Goal: Task Accomplishment & Management: Manage account settings

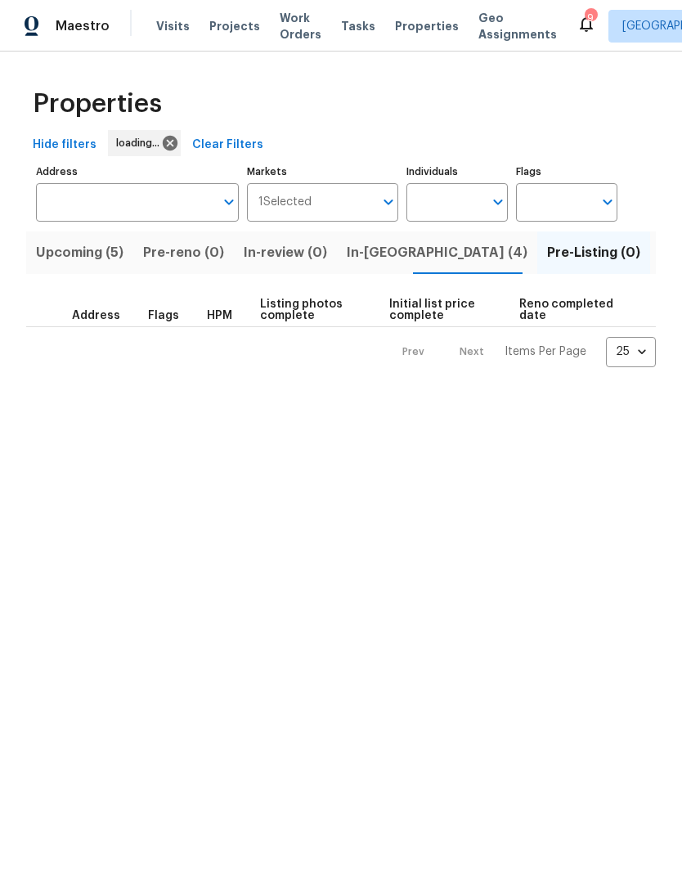
click at [60, 250] on span "Upcoming (5)" at bounding box center [80, 252] width 88 height 23
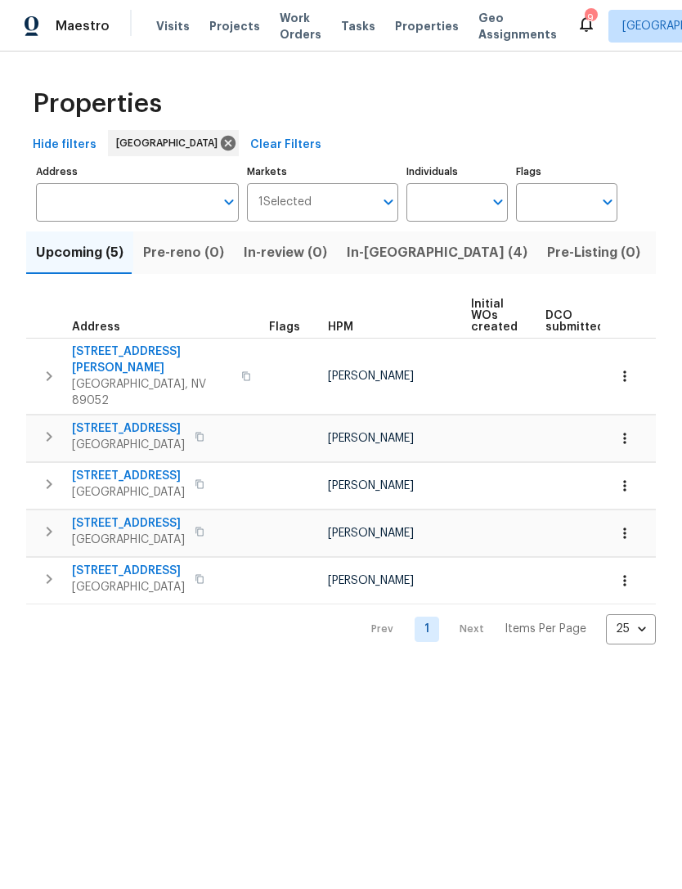
click at [260, 245] on span "In-review (0)" at bounding box center [285, 252] width 83 height 23
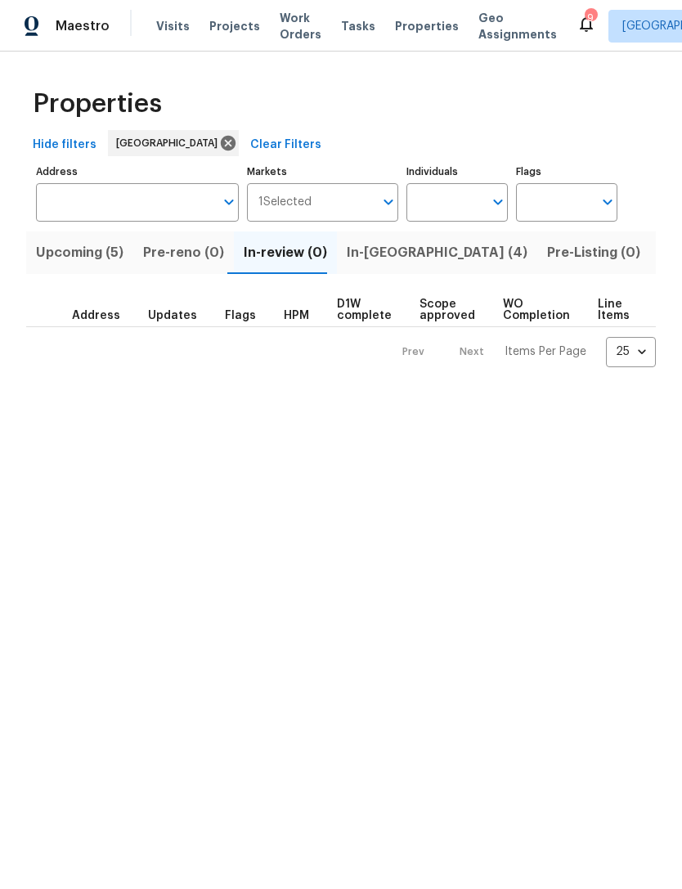
click at [68, 261] on span "Upcoming (5)" at bounding box center [80, 252] width 88 height 23
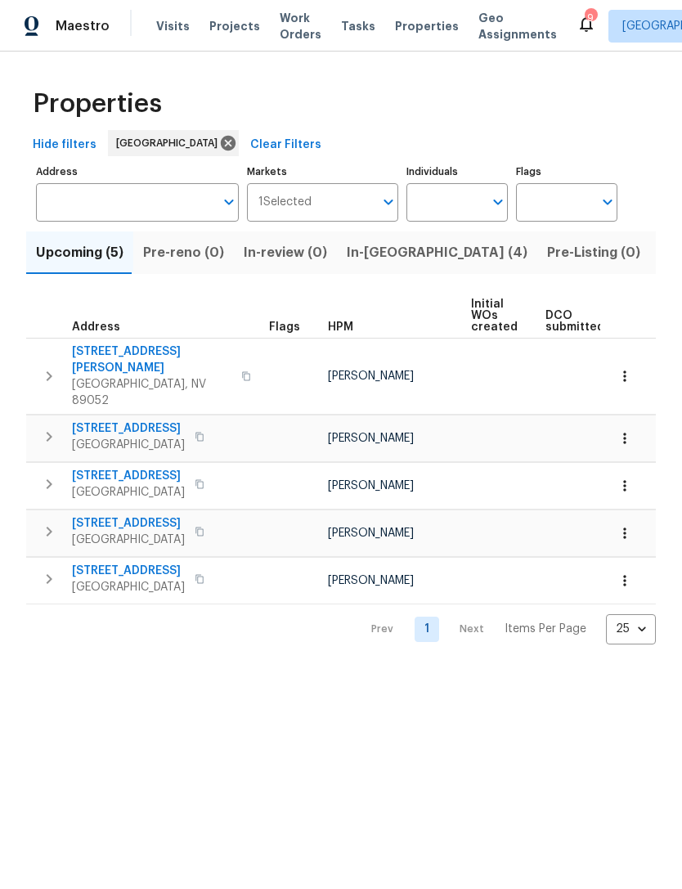
click at [348, 232] on button "In-reno (4)" at bounding box center [437, 252] width 200 height 43
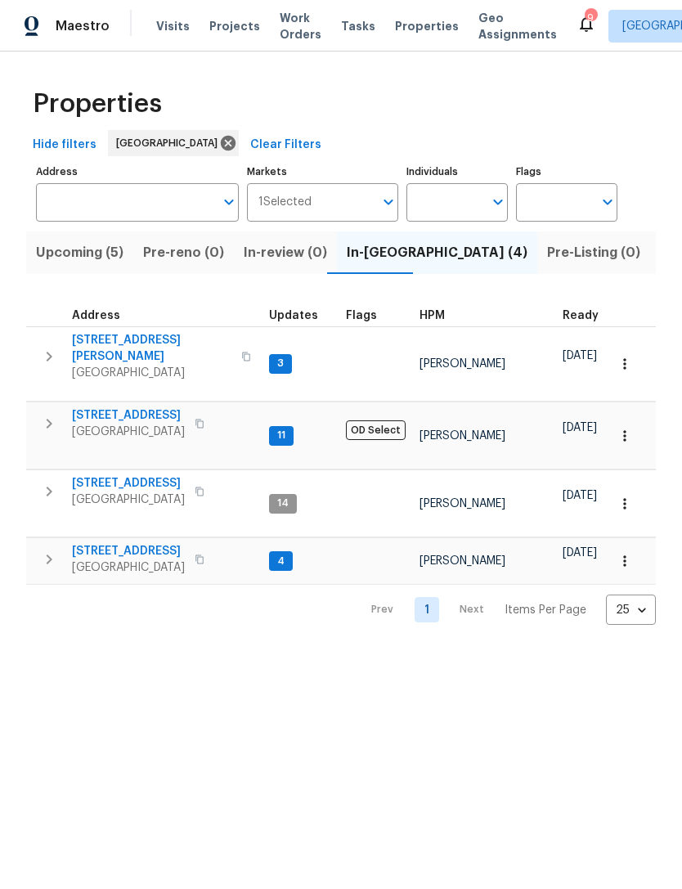
click at [112, 341] on span "6776 Alpine Brooks Ave" at bounding box center [151, 348] width 159 height 33
click at [110, 475] on span "6929 Cedar Basin Ave" at bounding box center [128, 483] width 113 height 16
click at [97, 543] on span "4589 Spitfire St" at bounding box center [128, 551] width 113 height 16
click at [627, 553] on icon "button" at bounding box center [625, 561] width 16 height 16
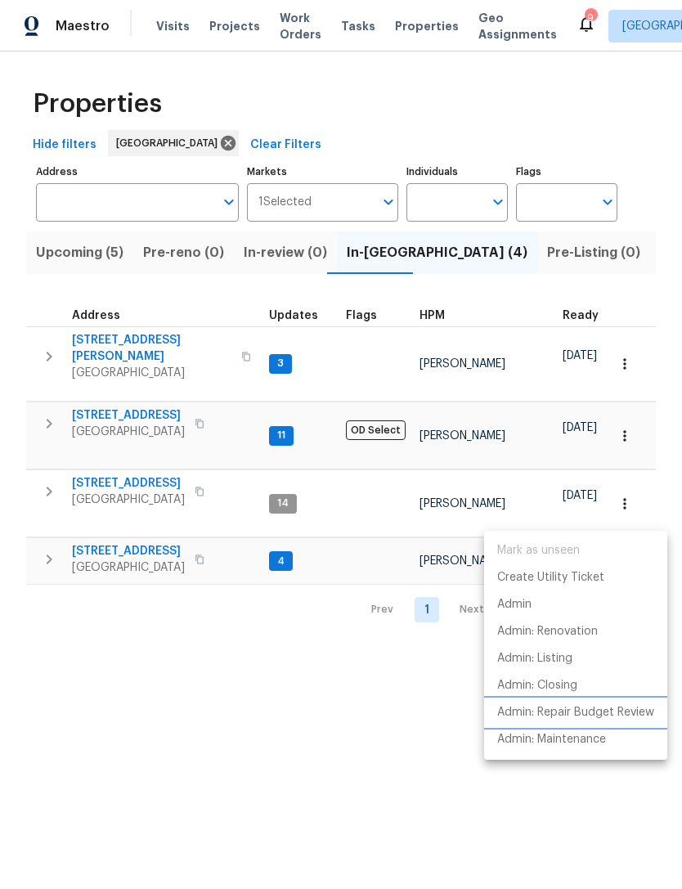
click at [520, 709] on p "Admin: Repair Budget Review" at bounding box center [575, 712] width 157 height 17
click at [281, 22] on div at bounding box center [341, 444] width 682 height 889
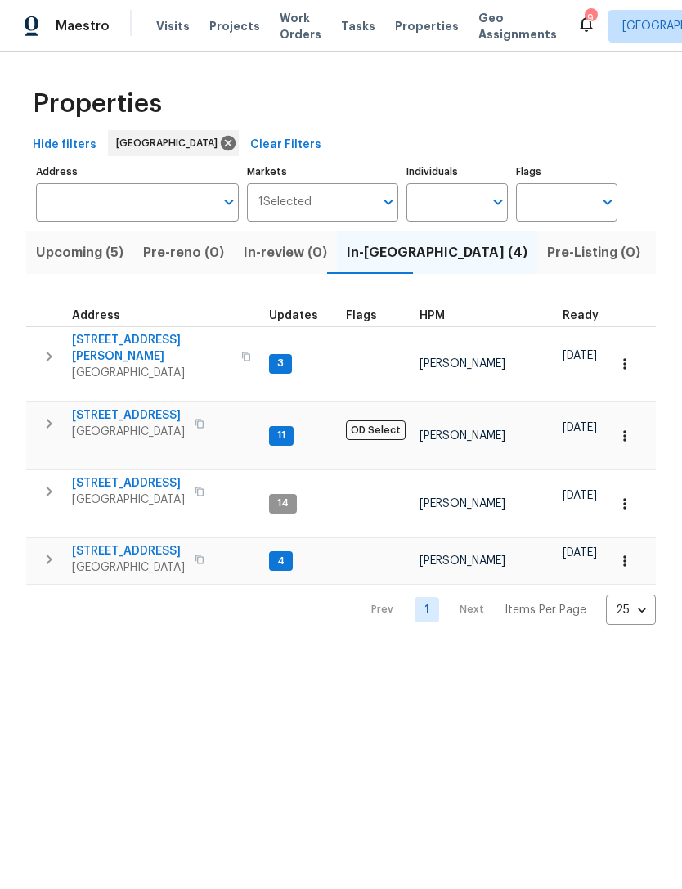
click at [280, 29] on span "Work Orders" at bounding box center [301, 26] width 42 height 33
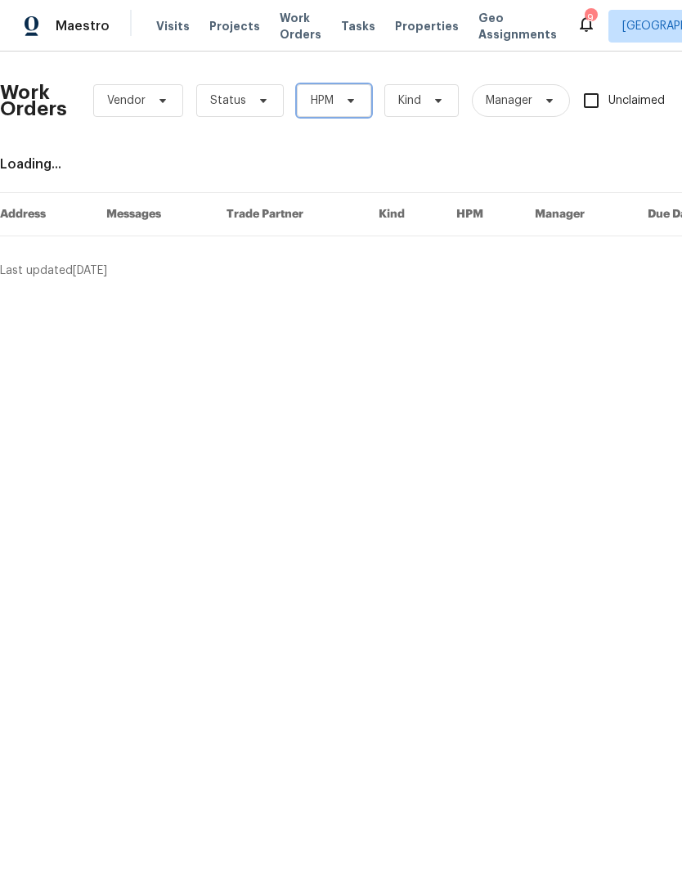
click at [311, 99] on span "HPM" at bounding box center [322, 100] width 23 height 16
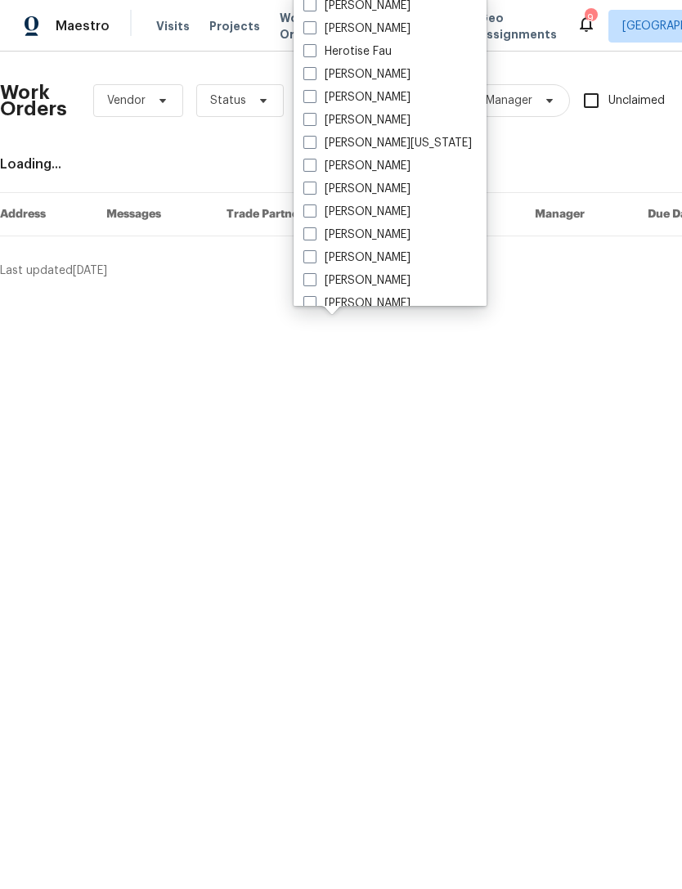
scroll to position [30, 0]
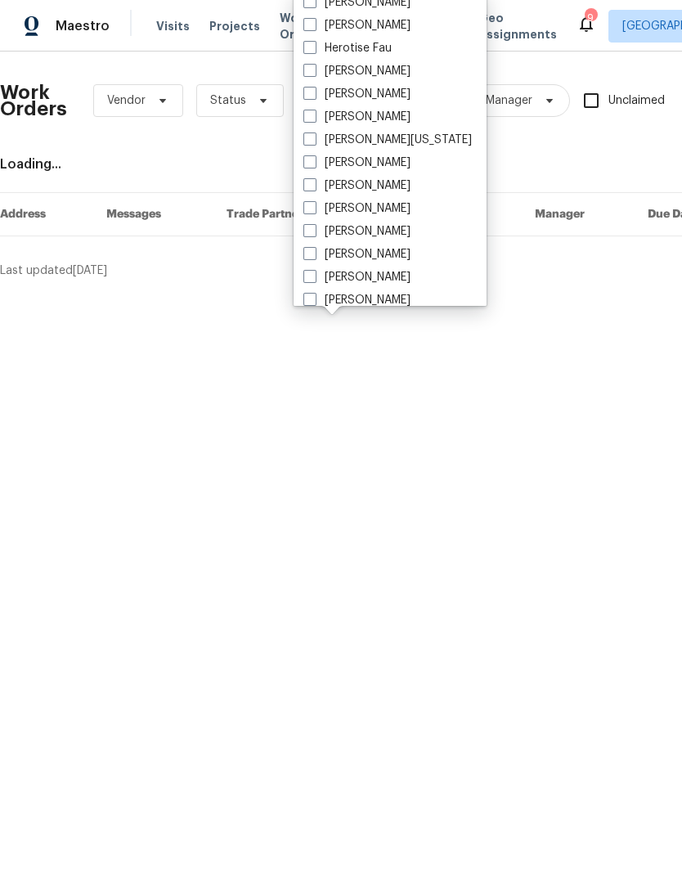
click at [308, 257] on span at bounding box center [309, 253] width 13 height 13
click at [308, 257] on input "[PERSON_NAME]" at bounding box center [308, 251] width 11 height 11
checkbox input "true"
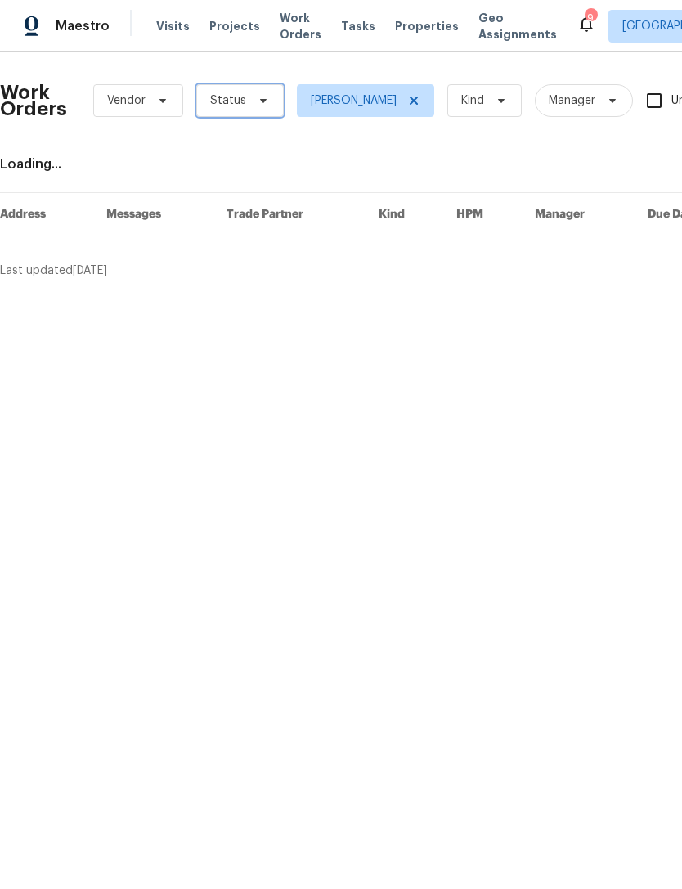
click at [231, 111] on span "Status" at bounding box center [240, 100] width 88 height 33
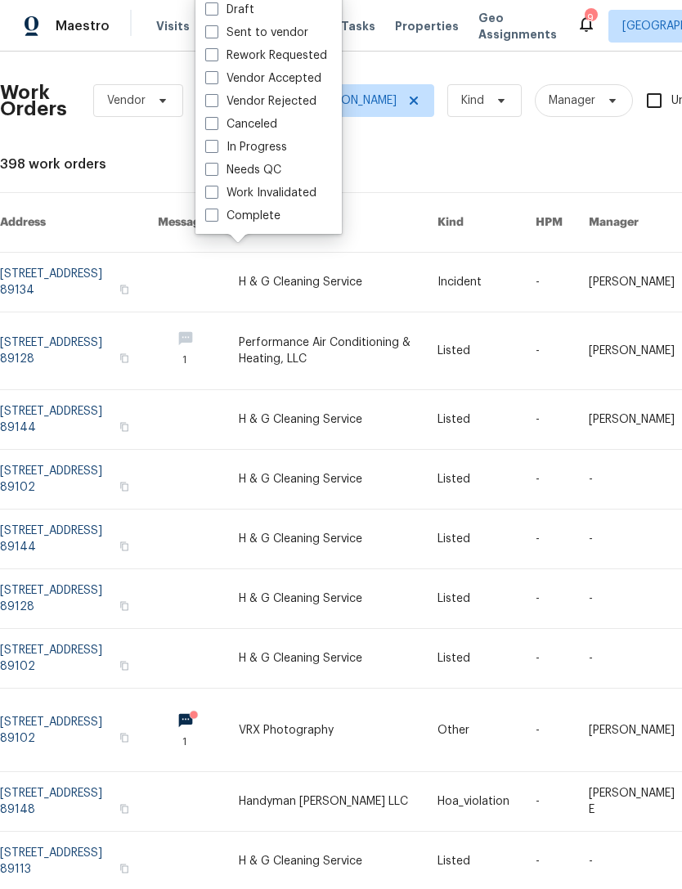
click at [211, 173] on span at bounding box center [211, 169] width 13 height 13
click at [211, 173] on input "Needs QC" at bounding box center [210, 167] width 11 height 11
checkbox input "true"
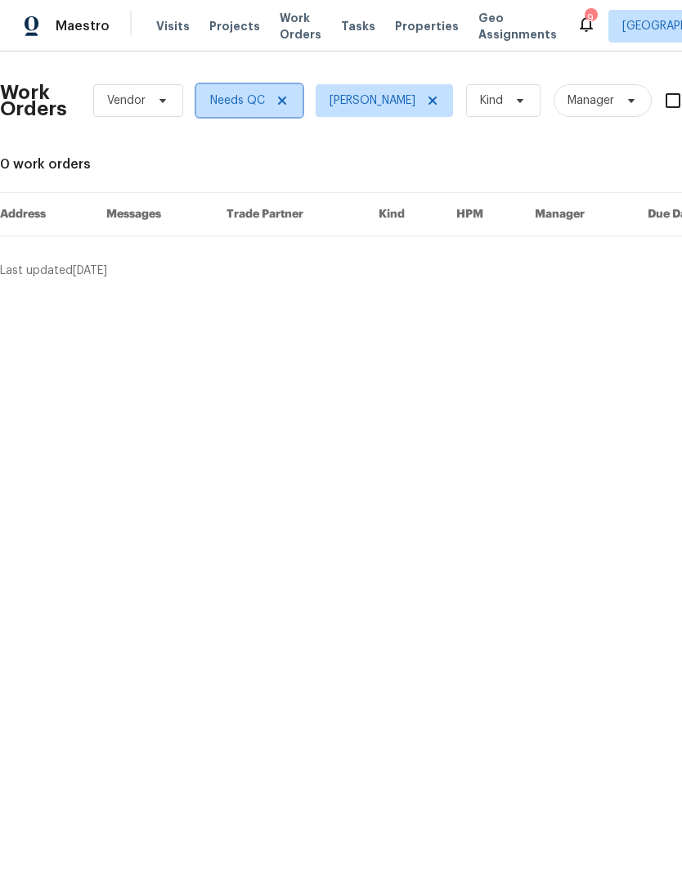
click at [246, 103] on span "Needs QC" at bounding box center [237, 100] width 55 height 16
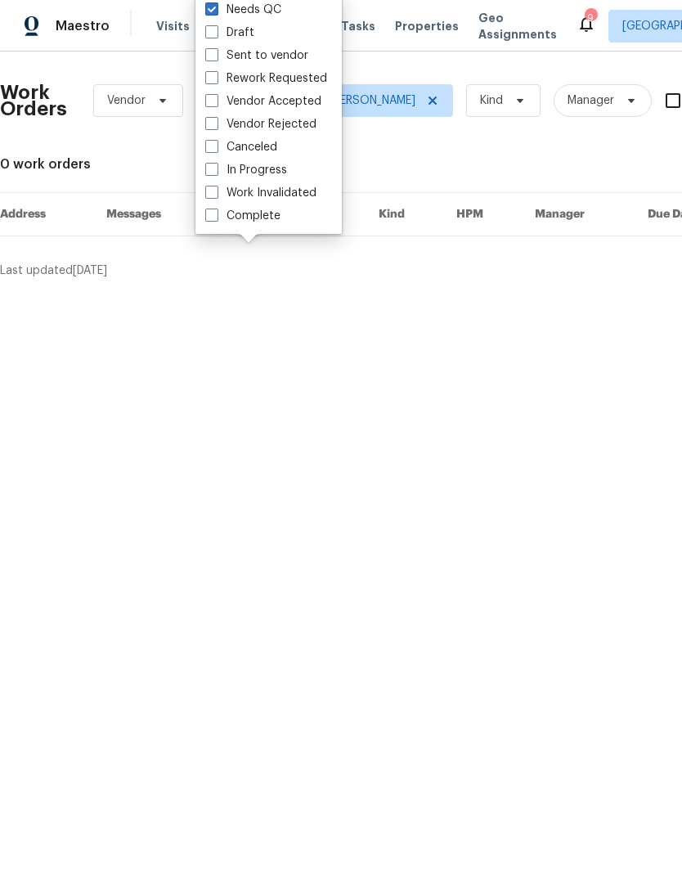
click at [254, 292] on html "Maestro Visits Projects Work Orders Tasks Properties Geo Assignments 9 Las Vega…" at bounding box center [341, 146] width 682 height 292
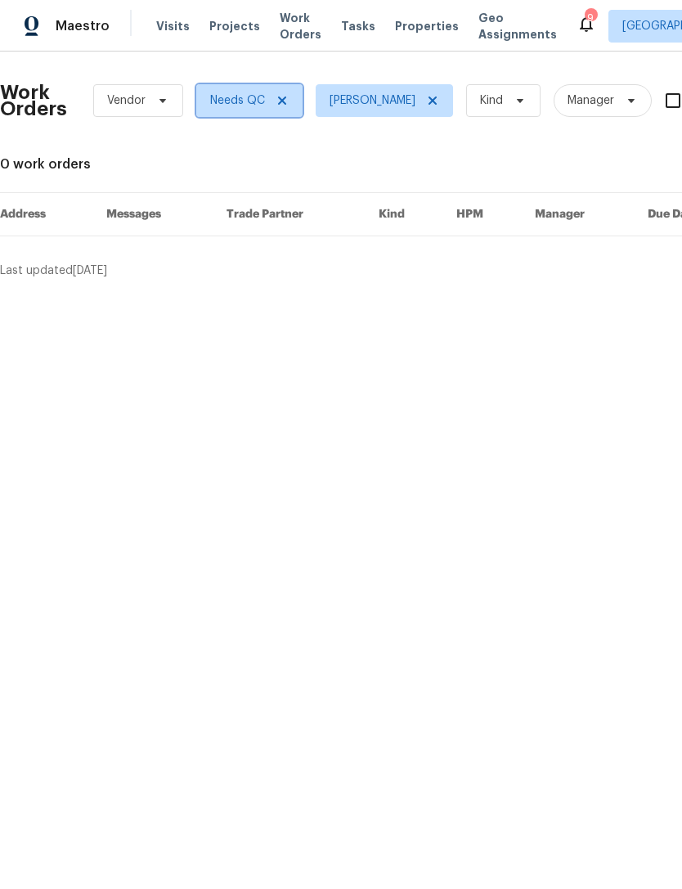
click at [283, 99] on icon at bounding box center [282, 101] width 8 height 8
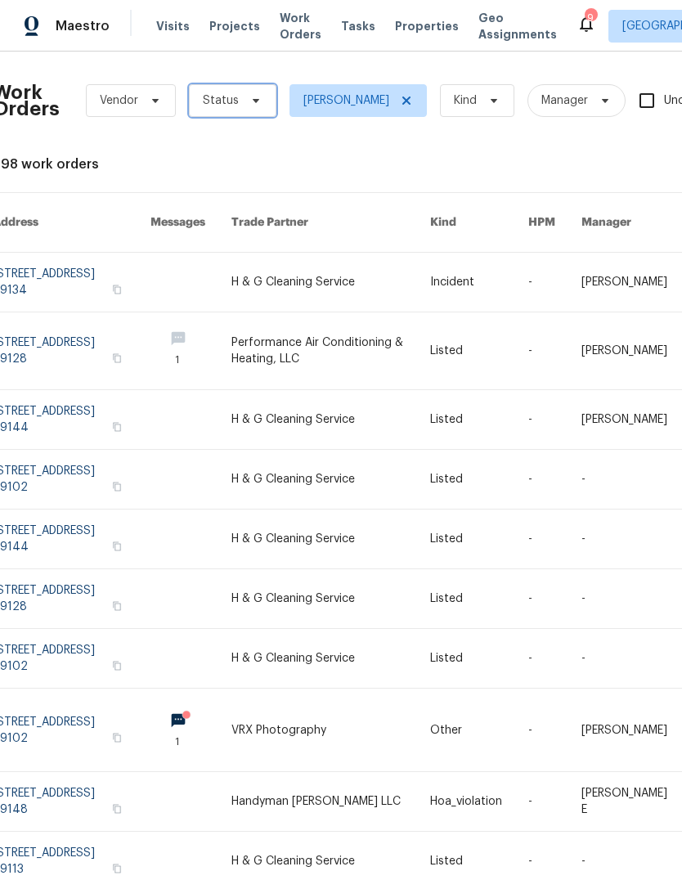
scroll to position [0, 7]
click at [91, 261] on link at bounding box center [72, 282] width 158 height 59
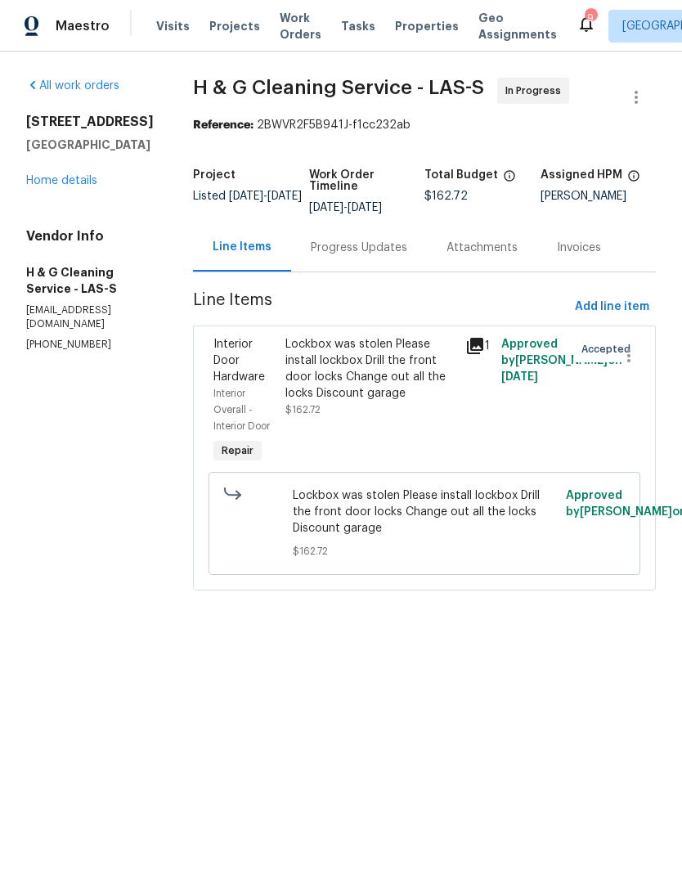
click at [344, 394] on div "Lockbox was stolen Please install lockbox Drill the front door locks Change out…" at bounding box center [370, 368] width 170 height 65
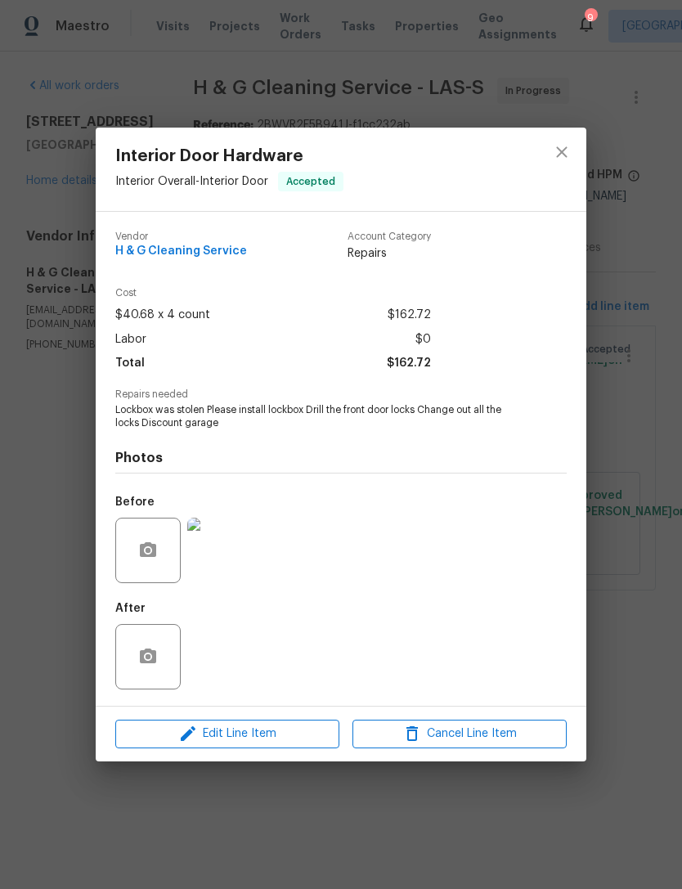
click at [219, 546] on img at bounding box center [219, 550] width 65 height 65
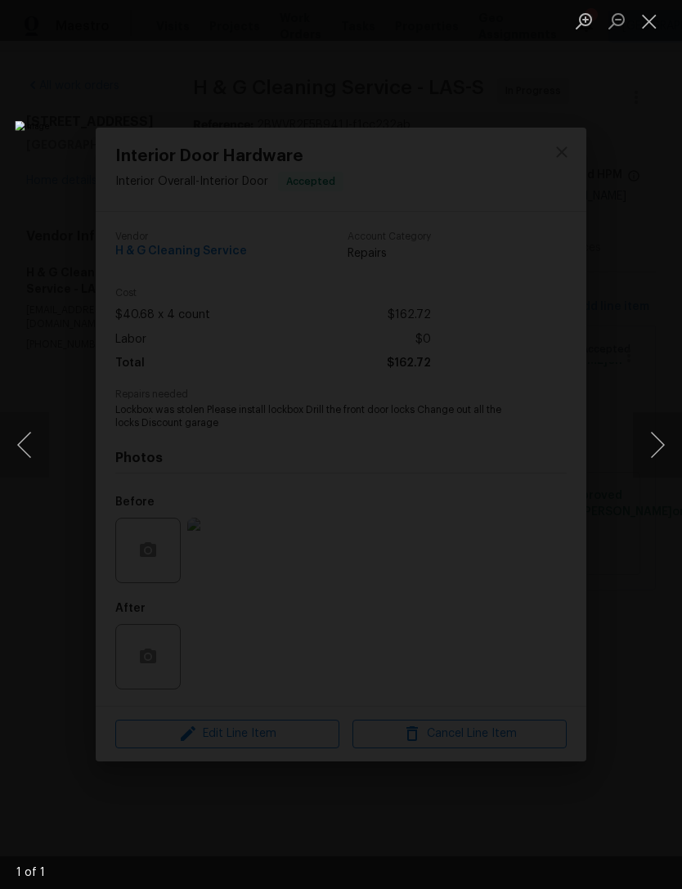
click at [653, 15] on button "Close lightbox" at bounding box center [649, 21] width 33 height 29
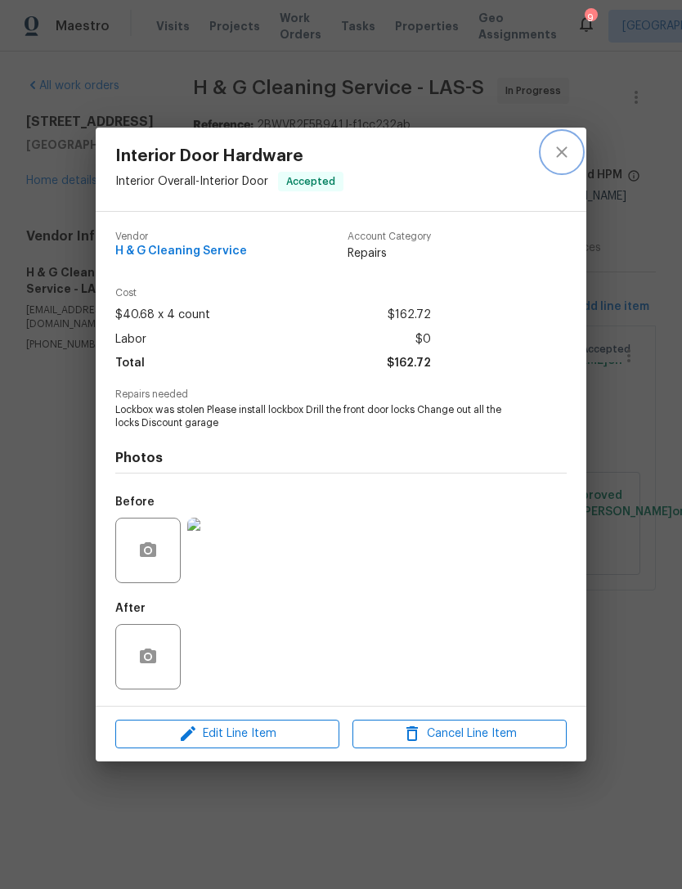
click at [569, 145] on icon "close" at bounding box center [562, 152] width 20 height 20
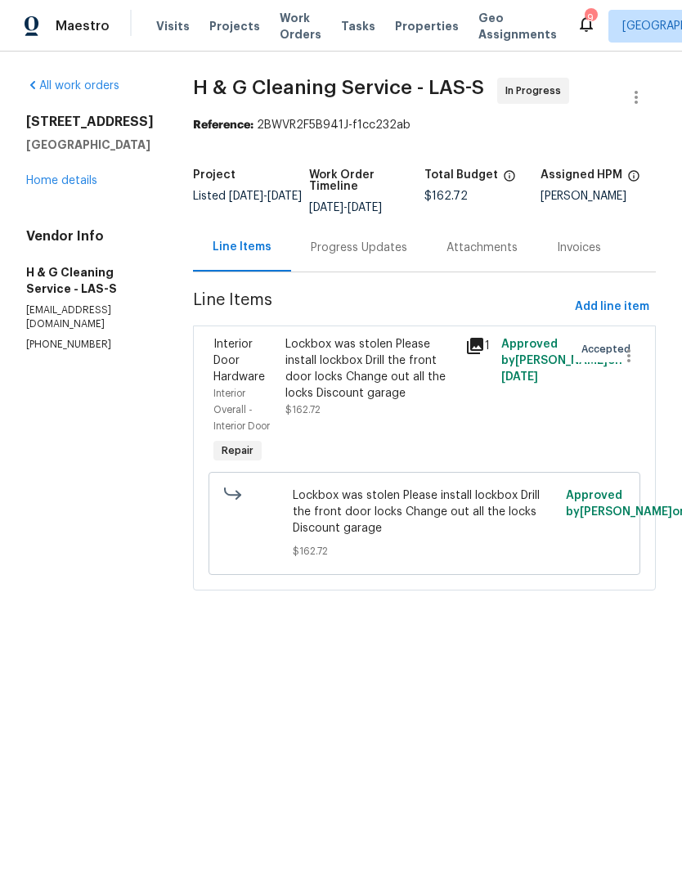
click at [386, 256] on div "Progress Updates" at bounding box center [359, 248] width 97 height 16
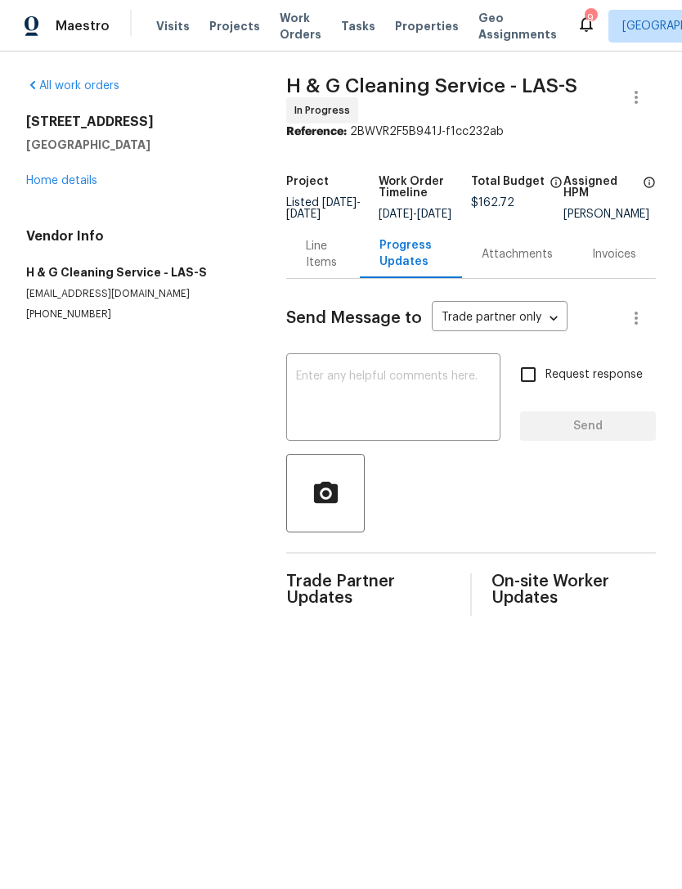
click at [306, 267] on div "Line Items" at bounding box center [323, 254] width 34 height 33
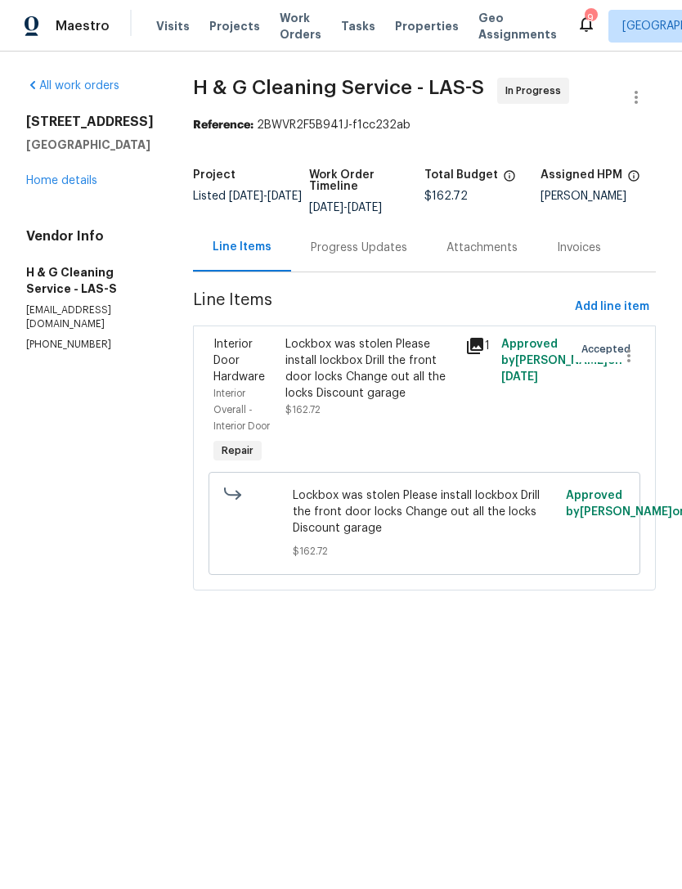
click at [68, 182] on link "Home details" at bounding box center [61, 180] width 71 height 11
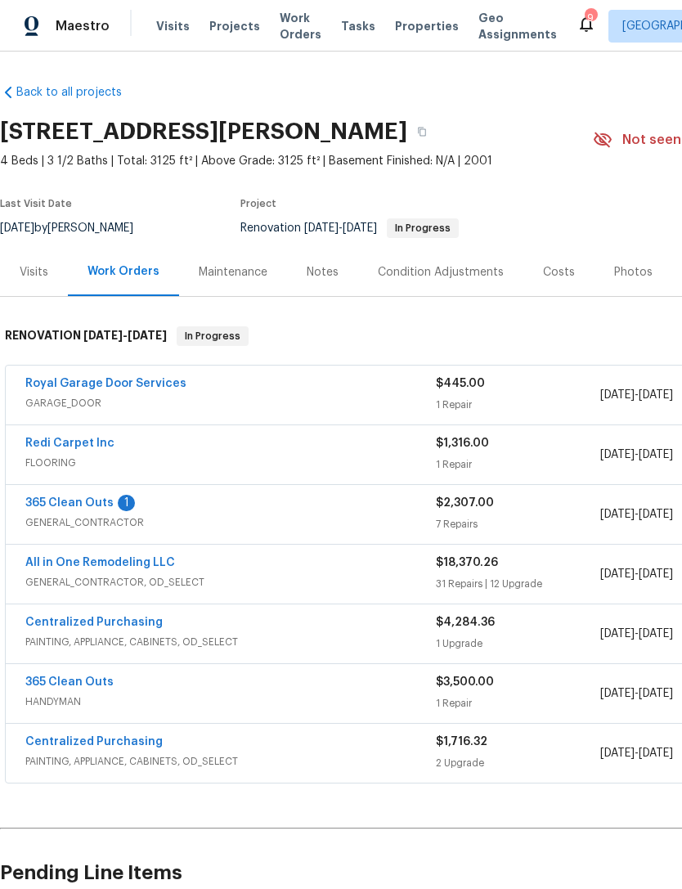
click at [318, 274] on div "Notes" at bounding box center [323, 272] width 32 height 16
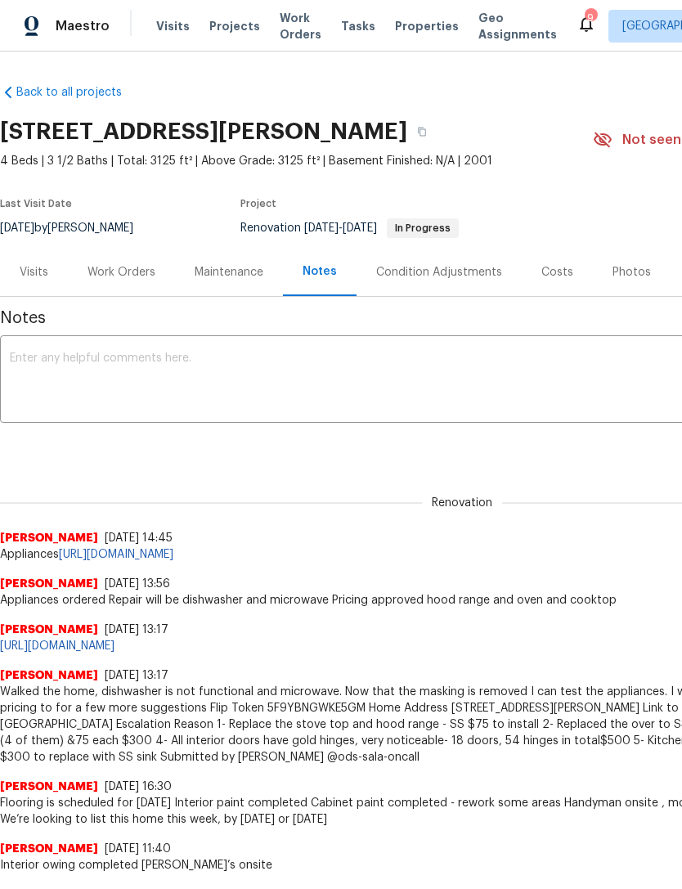
click at [121, 266] on div "Work Orders" at bounding box center [122, 272] width 68 height 16
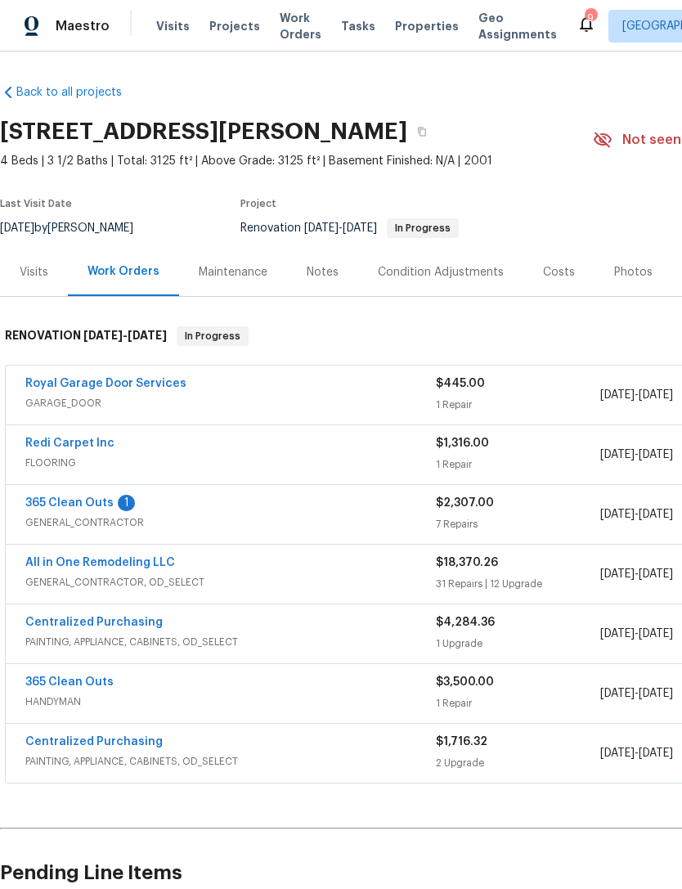
click at [55, 564] on link "All in One Remodeling LLC" at bounding box center [100, 562] width 150 height 11
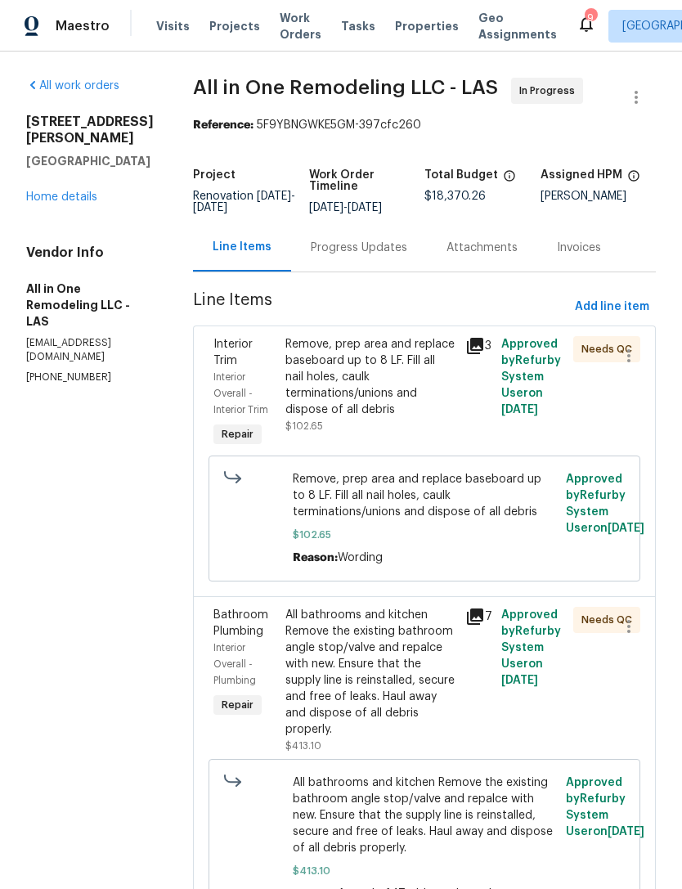
click at [47, 195] on link "Home details" at bounding box center [61, 196] width 71 height 11
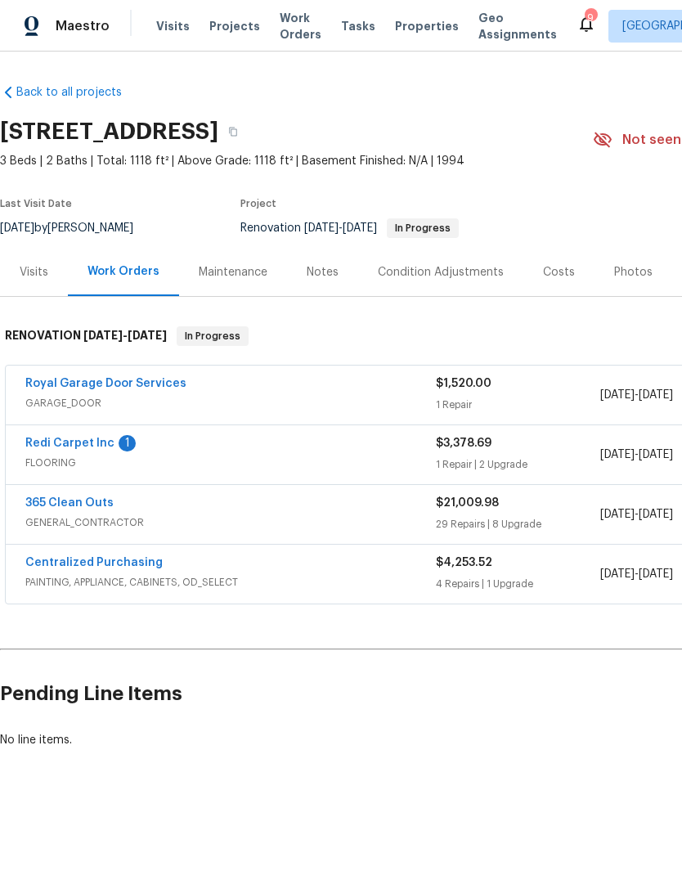
click at [323, 253] on div "Notes" at bounding box center [322, 272] width 71 height 48
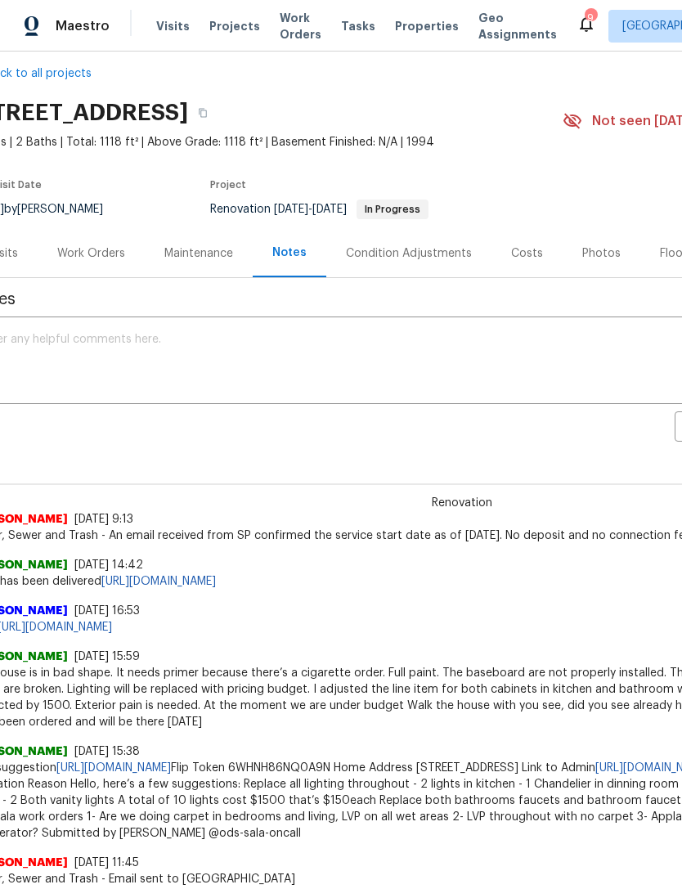
scroll to position [24, 34]
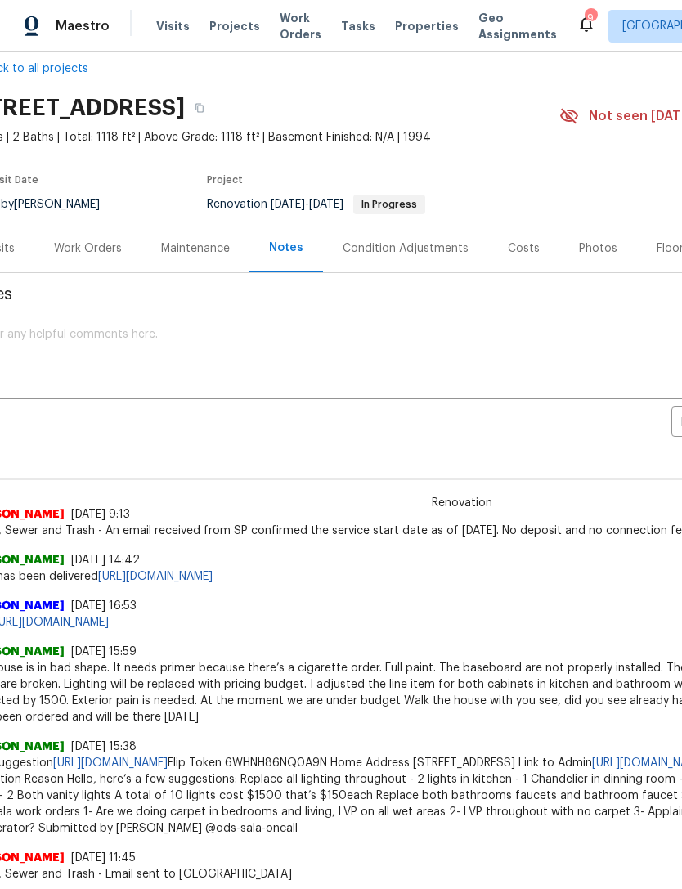
click at [91, 245] on div "Work Orders" at bounding box center [88, 248] width 68 height 16
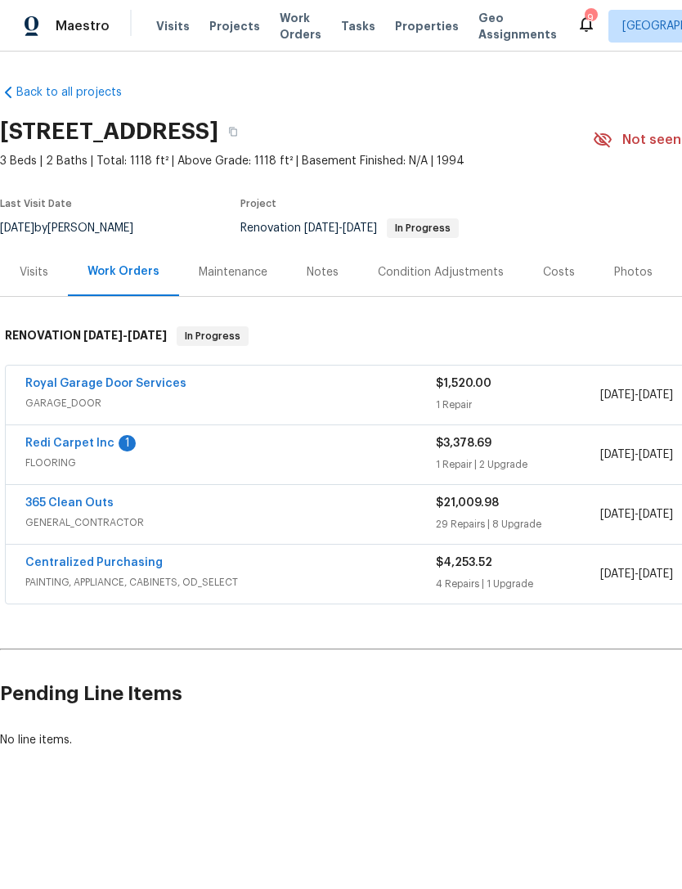
click at [334, 250] on div "Notes" at bounding box center [322, 272] width 71 height 48
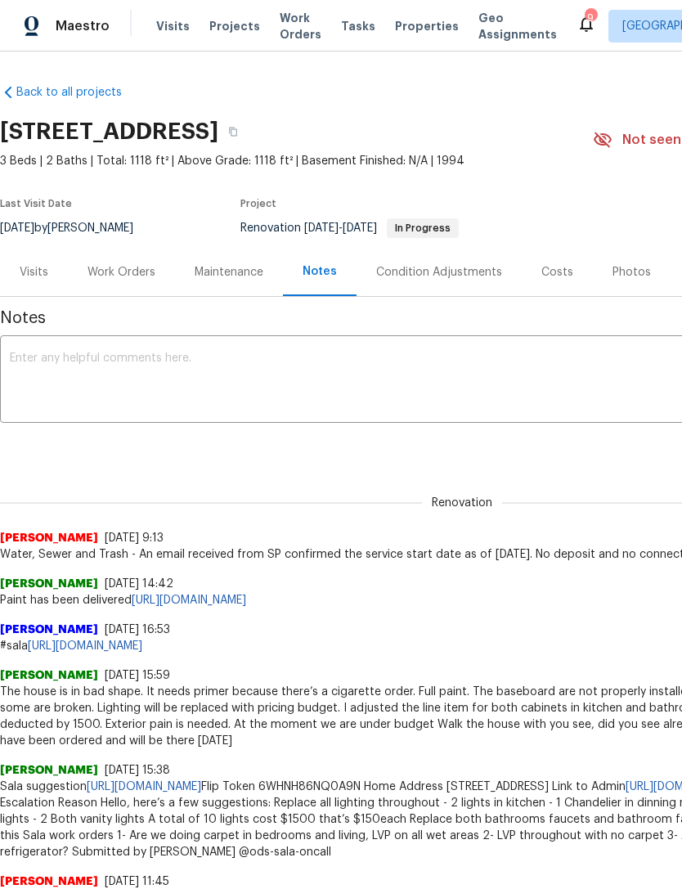
click at [119, 260] on div "Work Orders" at bounding box center [121, 272] width 107 height 48
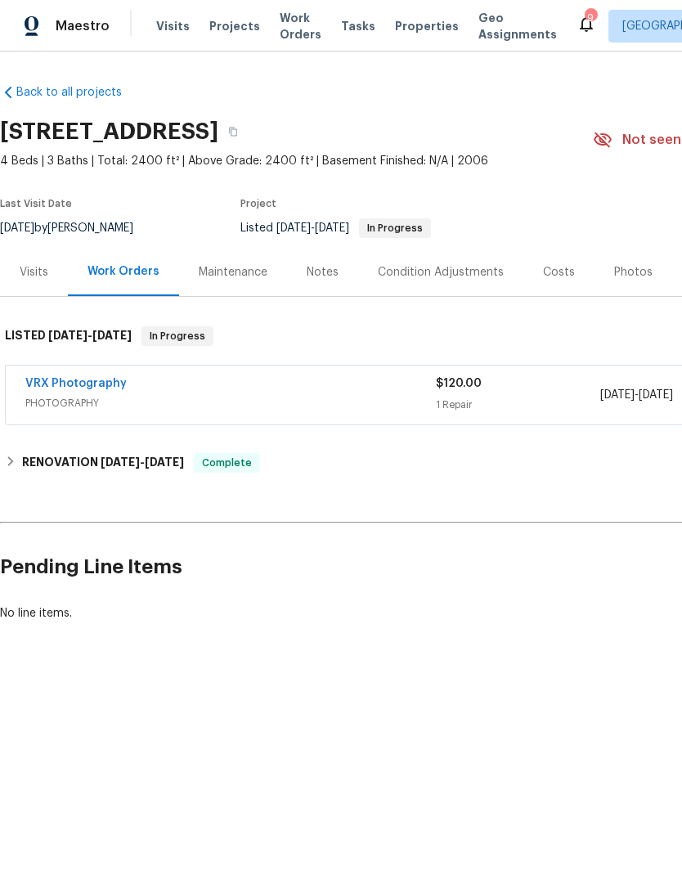
click at [296, 16] on span "Work Orders" at bounding box center [301, 26] width 42 height 33
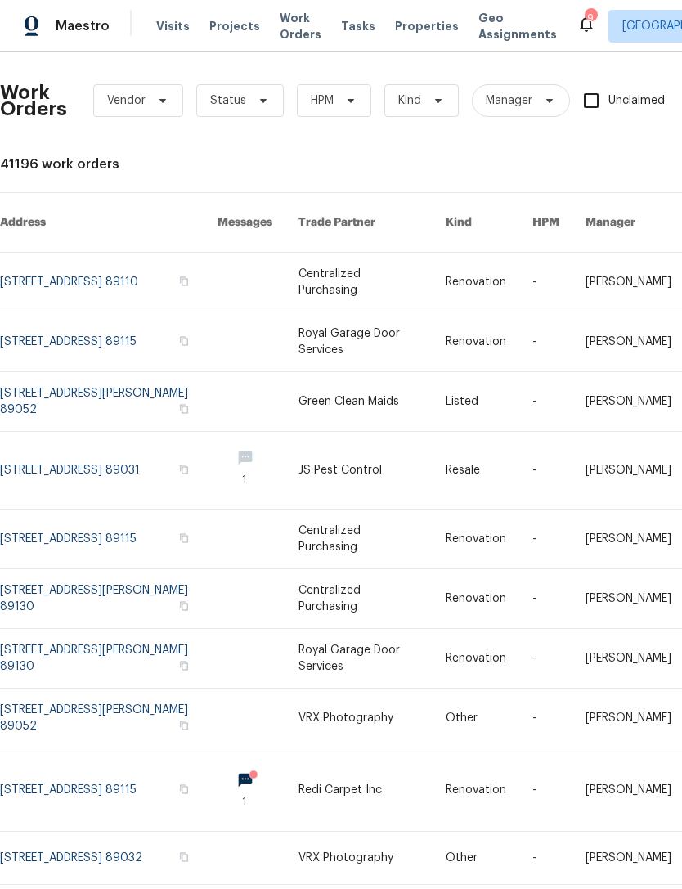
click at [212, 23] on span "Projects" at bounding box center [234, 26] width 51 height 16
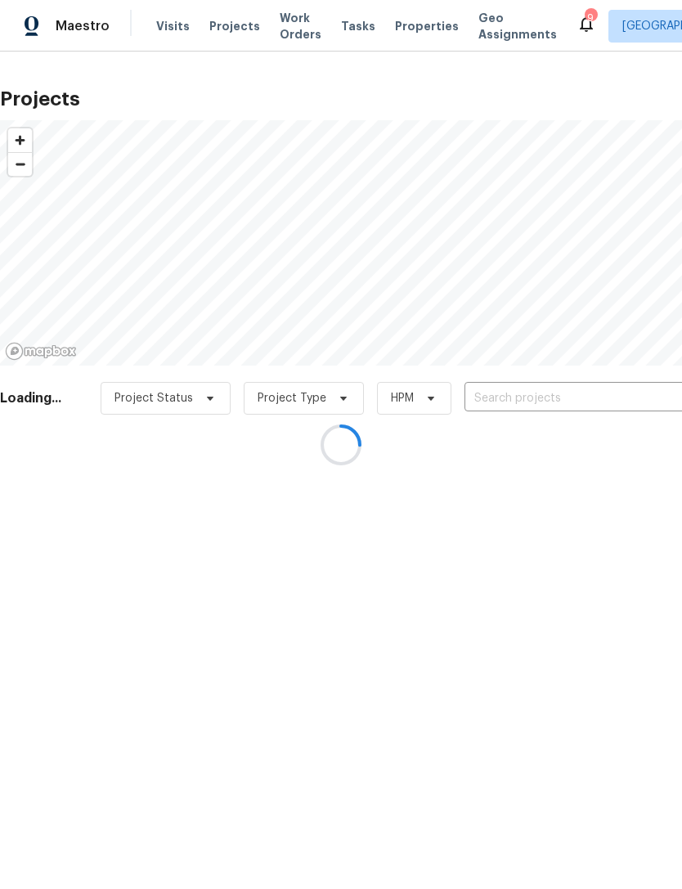
click at [281, 30] on div at bounding box center [341, 444] width 682 height 889
click at [268, 21] on div at bounding box center [341, 444] width 682 height 889
click at [279, 30] on div at bounding box center [341, 444] width 682 height 889
click at [393, 34] on div at bounding box center [341, 444] width 682 height 889
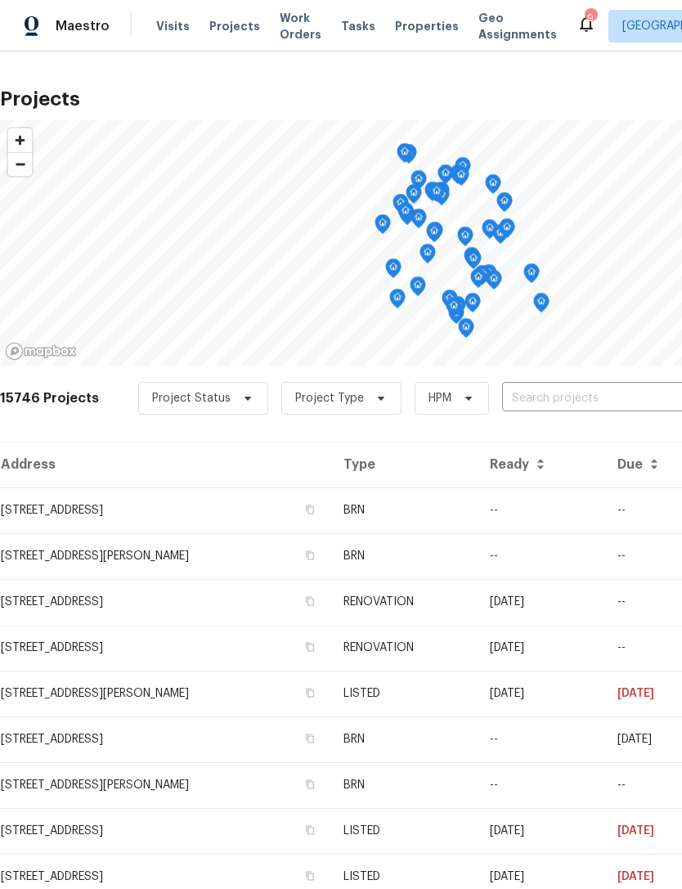
click at [408, 29] on span "Properties" at bounding box center [427, 26] width 64 height 16
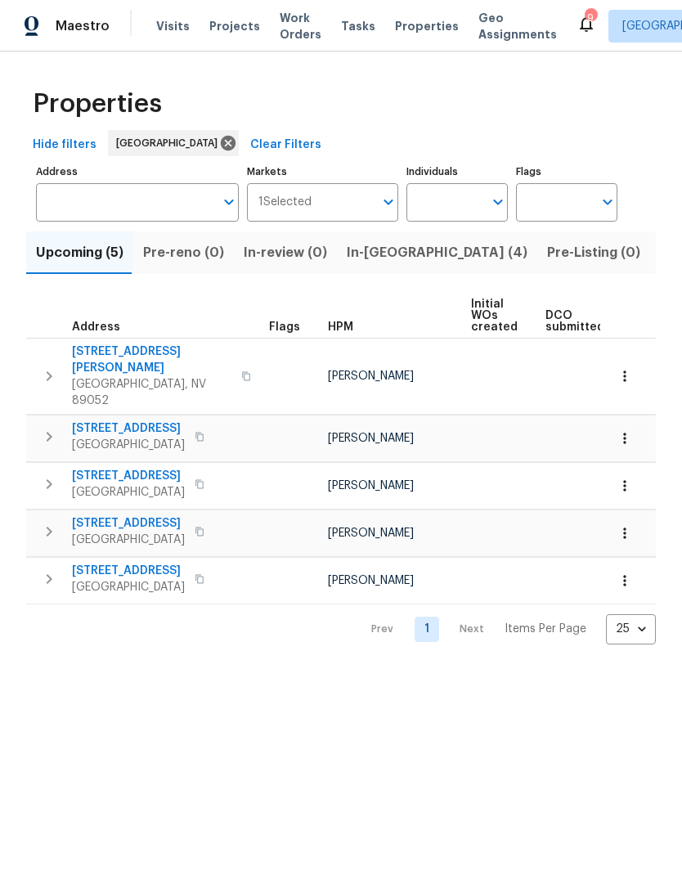
click at [660, 245] on span "Listed (28)" at bounding box center [695, 252] width 70 height 23
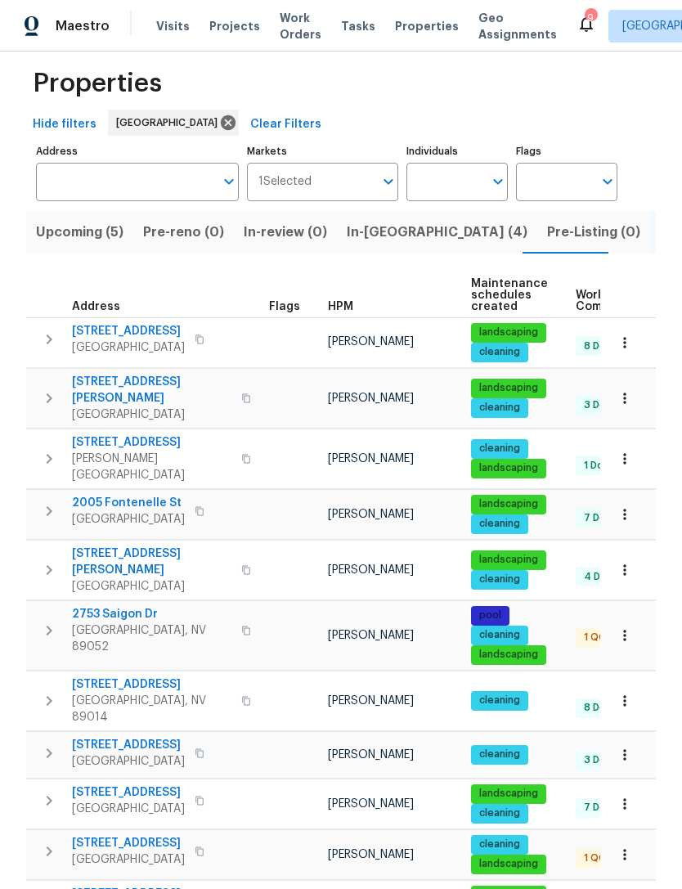
scroll to position [31, 0]
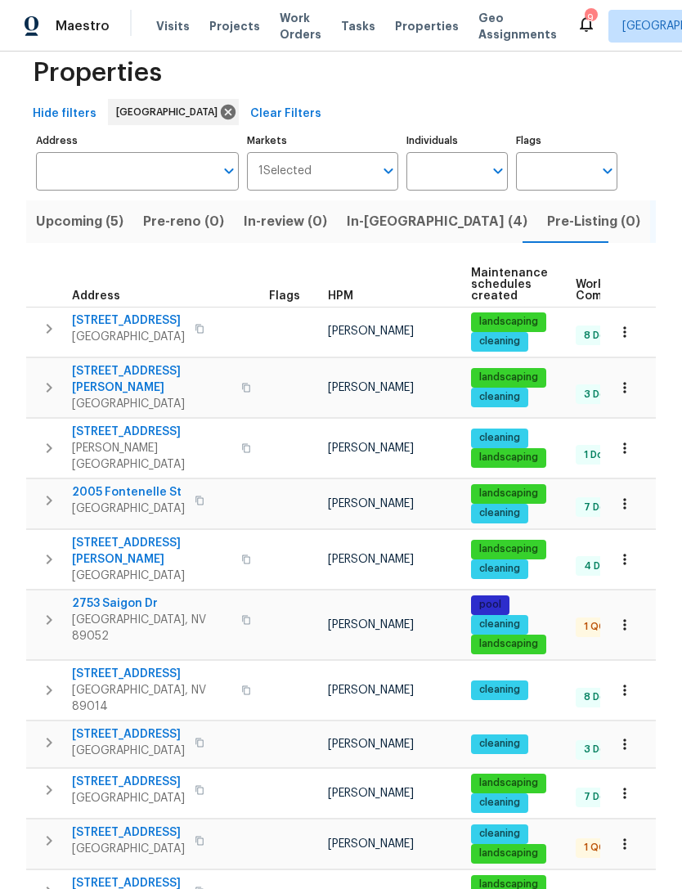
click at [123, 595] on span "2753 Saigon Dr" at bounding box center [151, 603] width 159 height 16
click at [113, 152] on input "Address" at bounding box center [125, 171] width 178 height 38
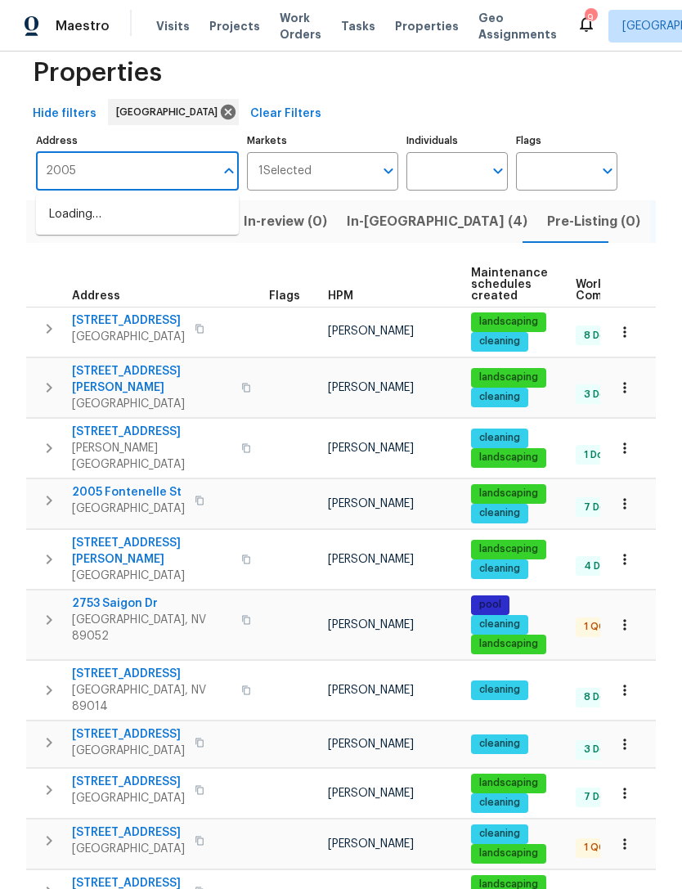
type input "2005"
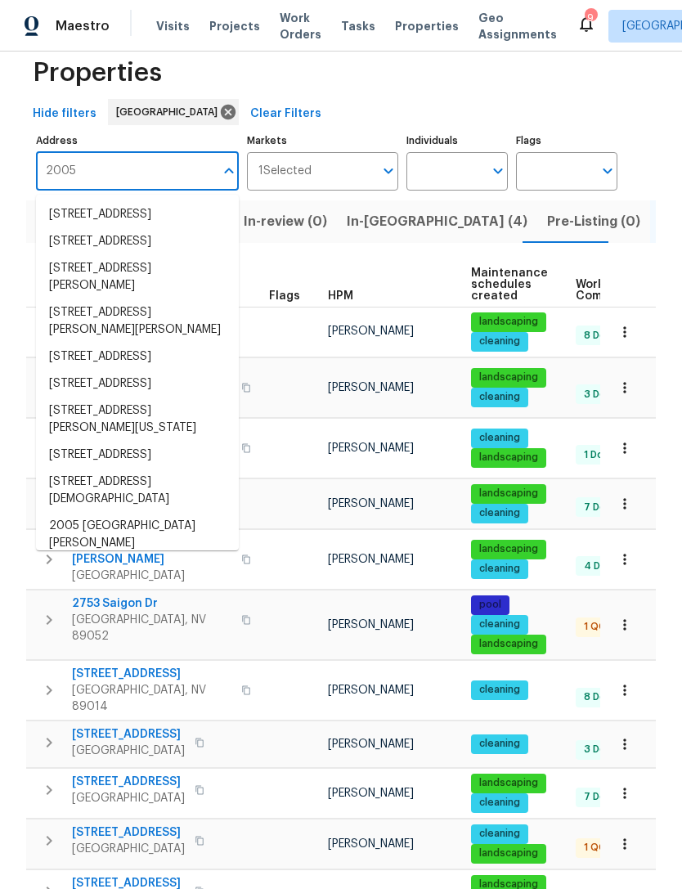
click at [77, 469] on li "2005 Fontenelle St Las Vegas NV 89102" at bounding box center [137, 455] width 203 height 27
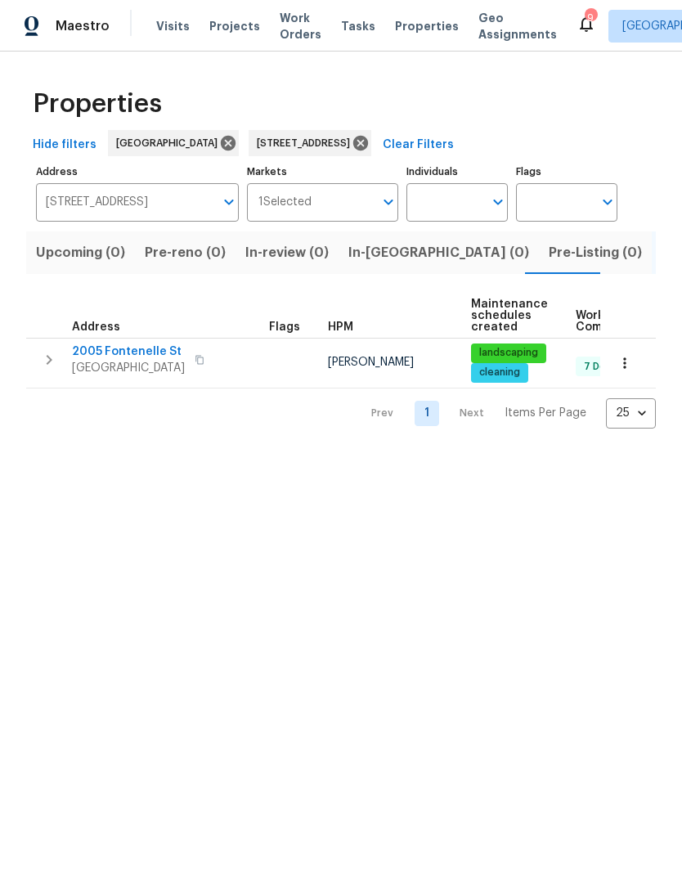
click at [171, 32] on span "Visits" at bounding box center [173, 26] width 34 height 16
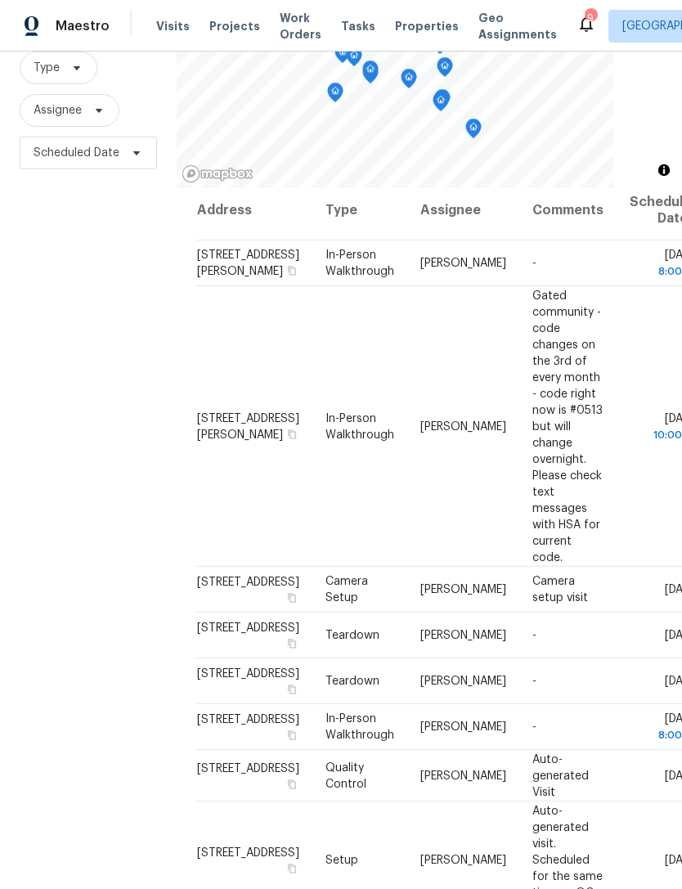
scroll to position [11, 0]
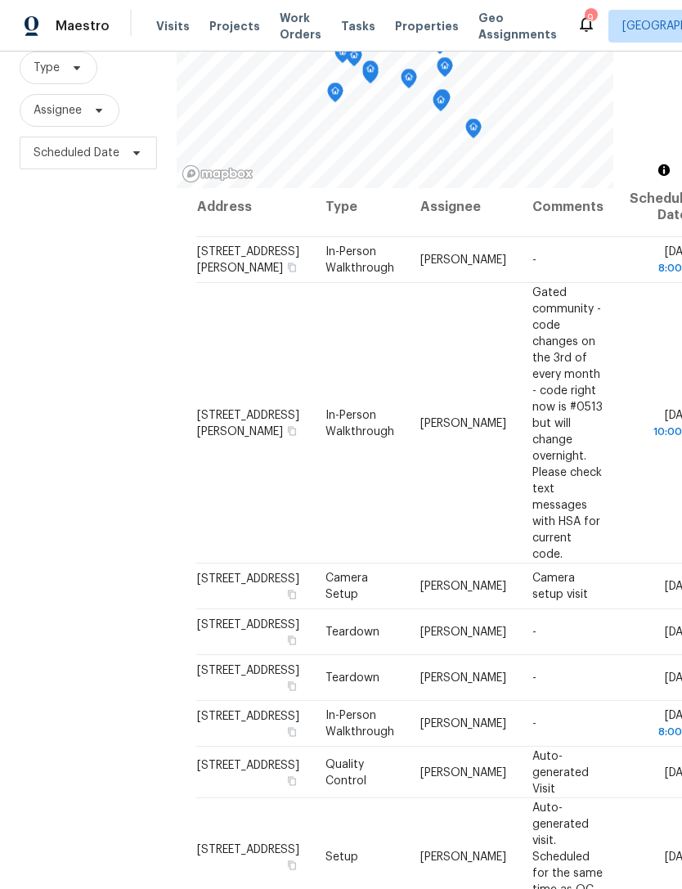
click at [0, 0] on icon at bounding box center [0, 0] width 0 height 0
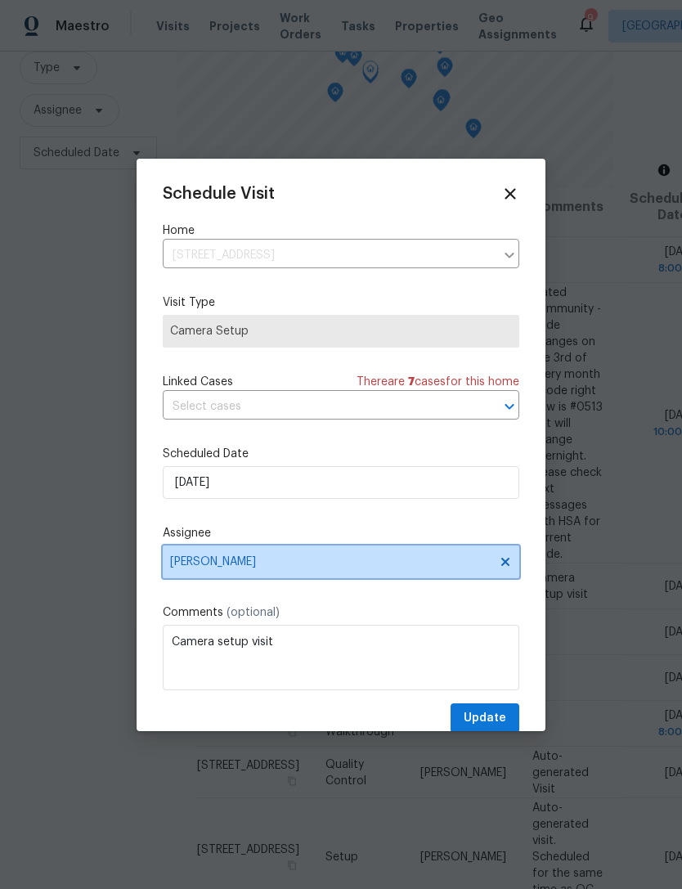
click at [182, 568] on span "[PERSON_NAME]" at bounding box center [330, 561] width 321 height 13
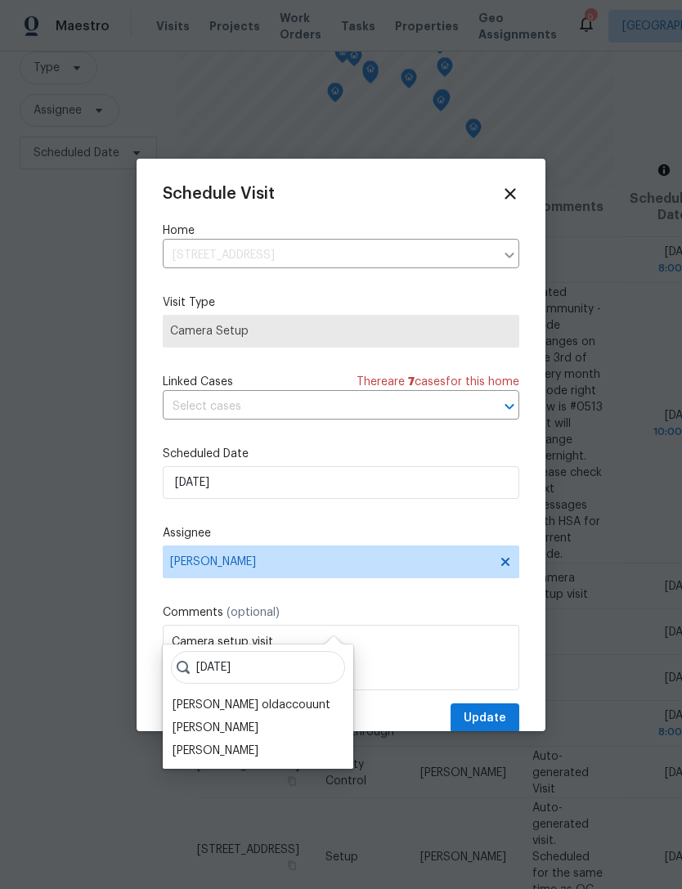
scroll to position [52, 0]
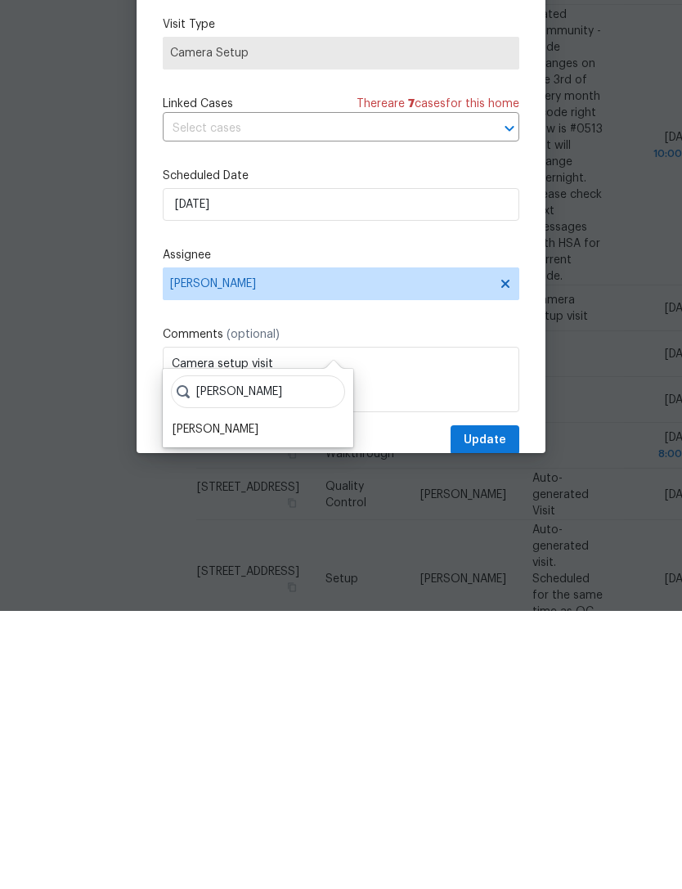
type input "Julian"
click at [180, 699] on div "[PERSON_NAME]" at bounding box center [216, 707] width 86 height 16
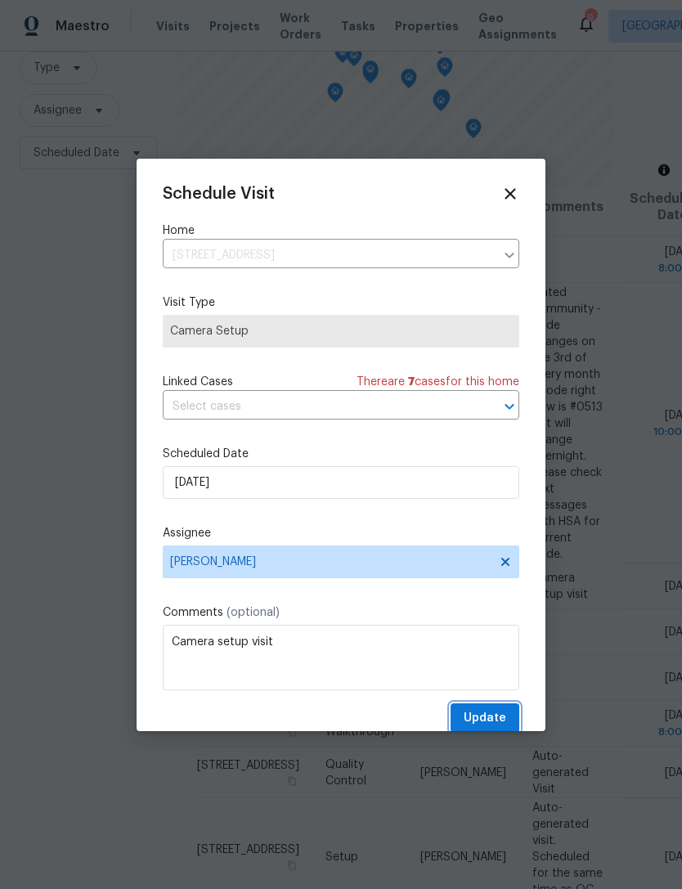
click at [502, 707] on button "Update" at bounding box center [485, 718] width 69 height 30
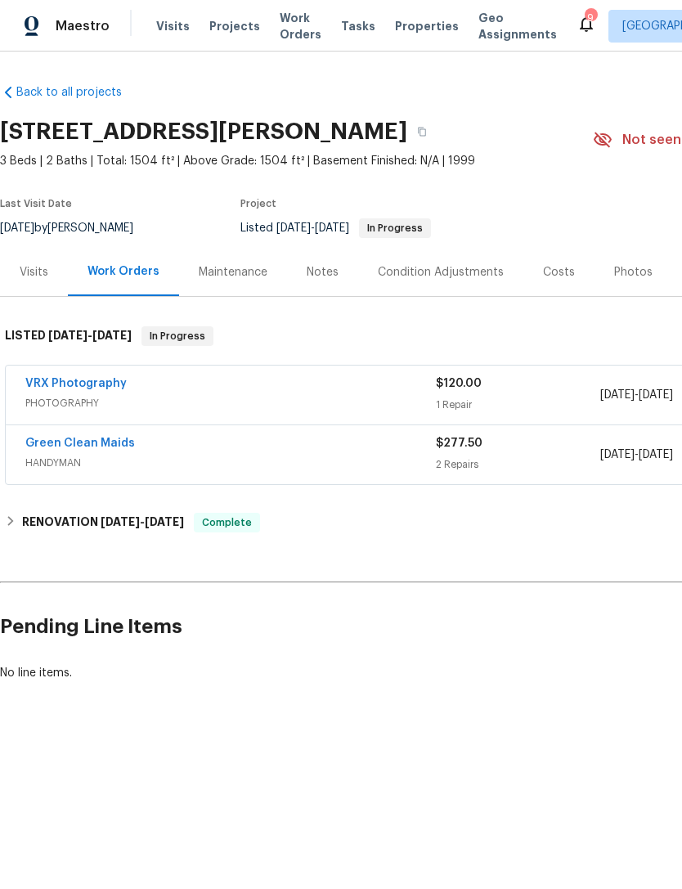
click at [43, 430] on div "Green Clean Maids HANDYMAN $277.50 2 Repairs [DATE] - [DATE] Complete" at bounding box center [462, 454] width 913 height 59
click at [52, 438] on link "Green Clean Maids" at bounding box center [80, 443] width 110 height 11
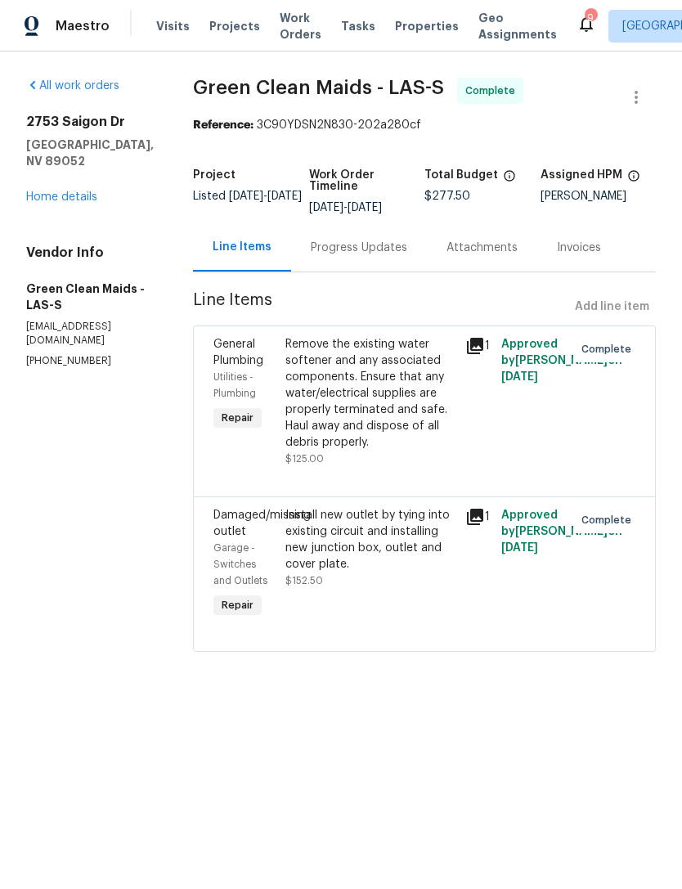
click at [38, 191] on link "Home details" at bounding box center [61, 196] width 71 height 11
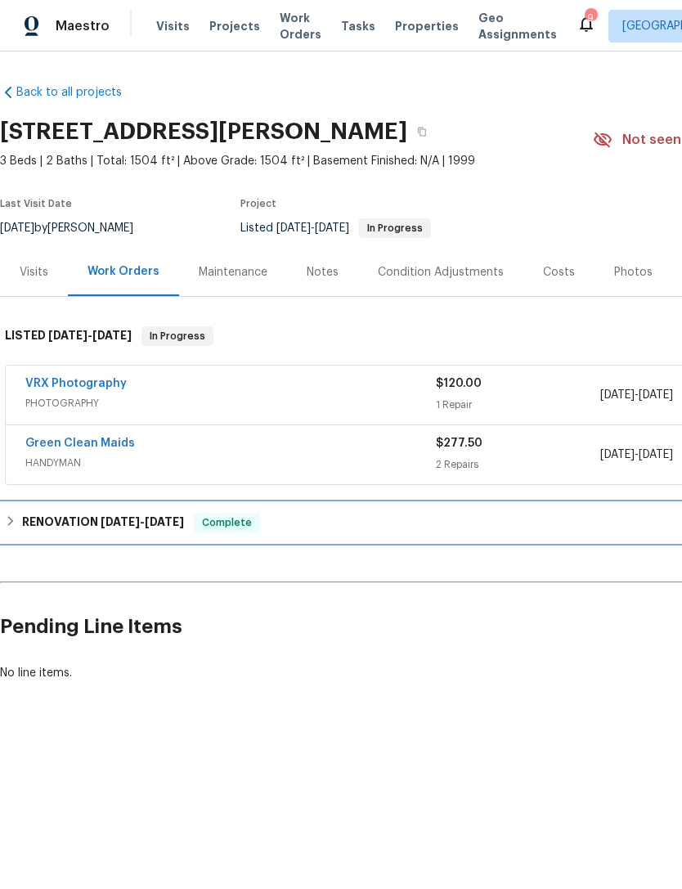
click at [17, 519] on div "RENOVATION [DATE] - [DATE] Complete" at bounding box center [462, 523] width 914 height 20
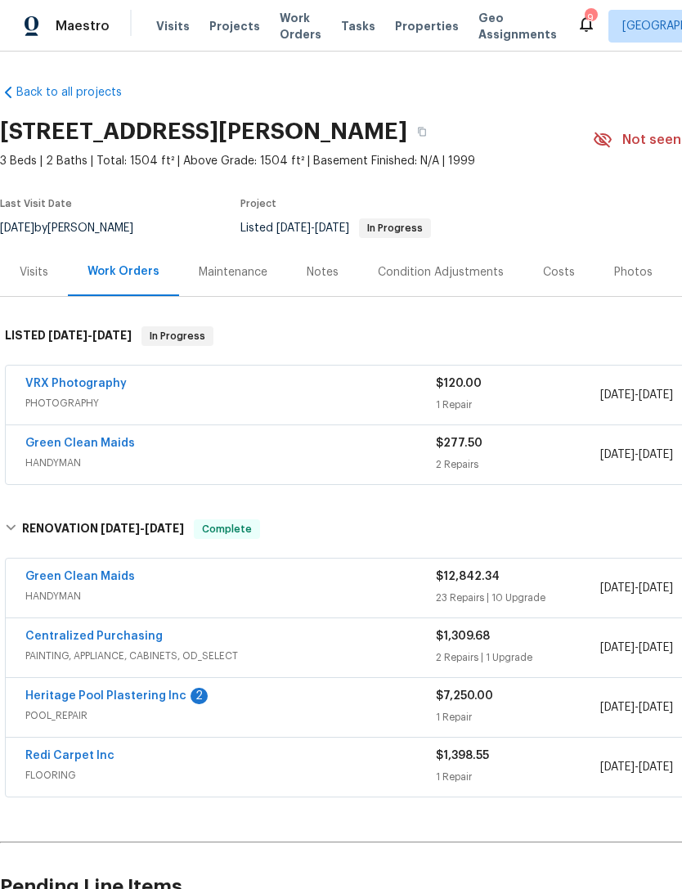
click at [45, 572] on link "Green Clean Maids" at bounding box center [80, 576] width 110 height 11
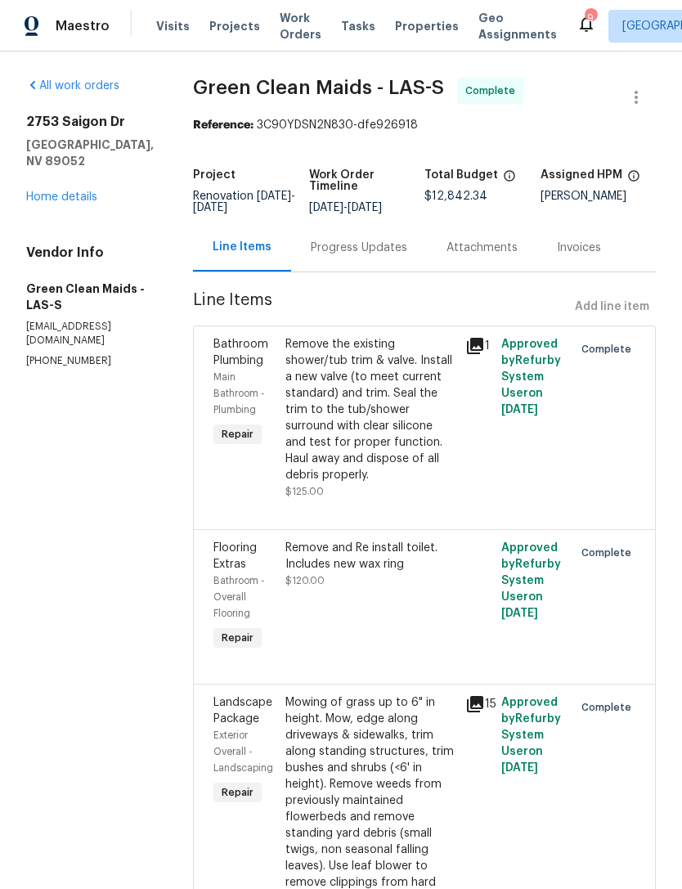
click at [43, 191] on link "Home details" at bounding box center [61, 196] width 71 height 11
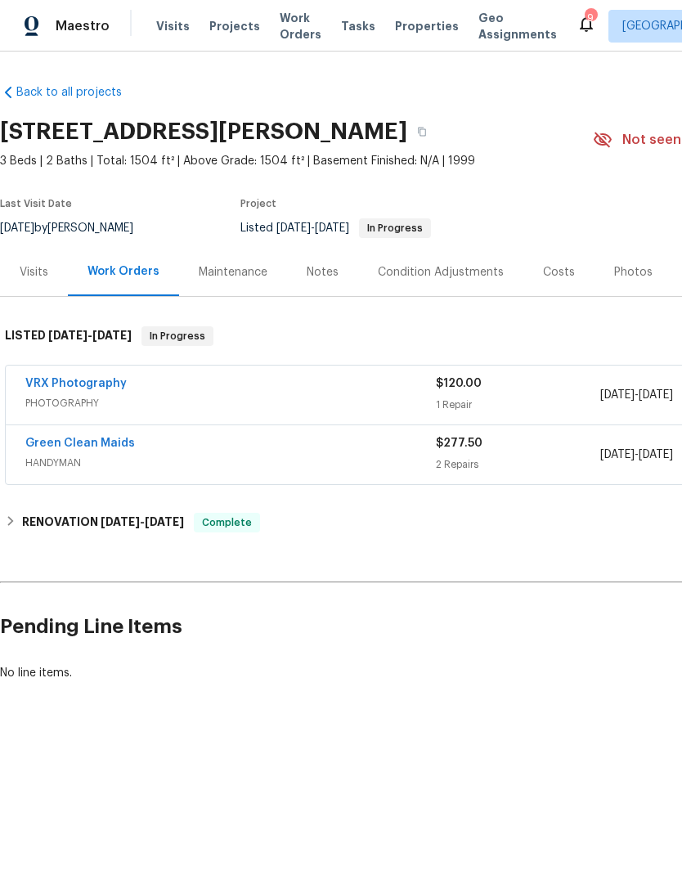
click at [614, 277] on div "Photos" at bounding box center [633, 272] width 38 height 16
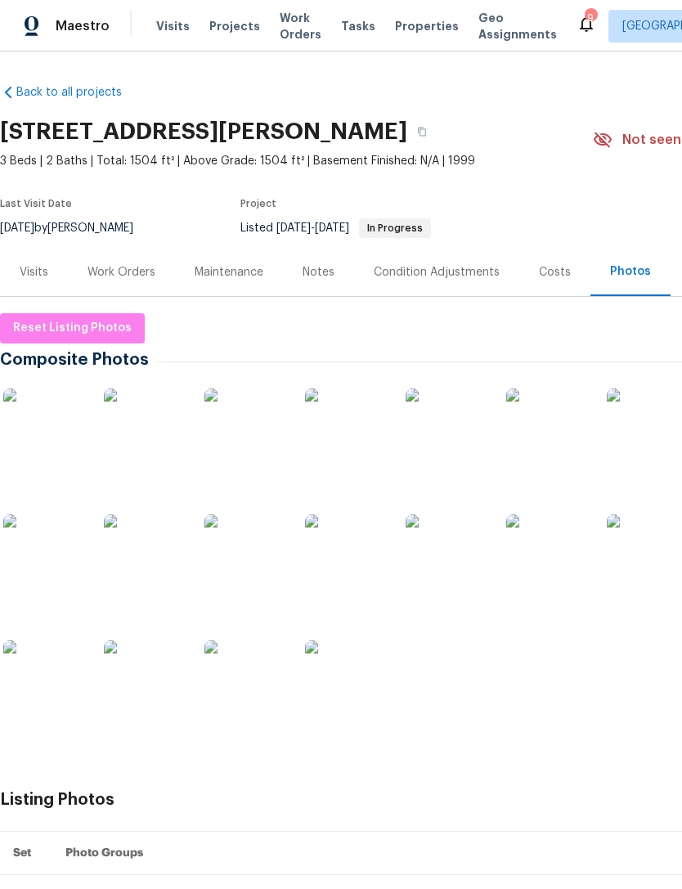
click at [23, 424] on img at bounding box center [44, 430] width 82 height 82
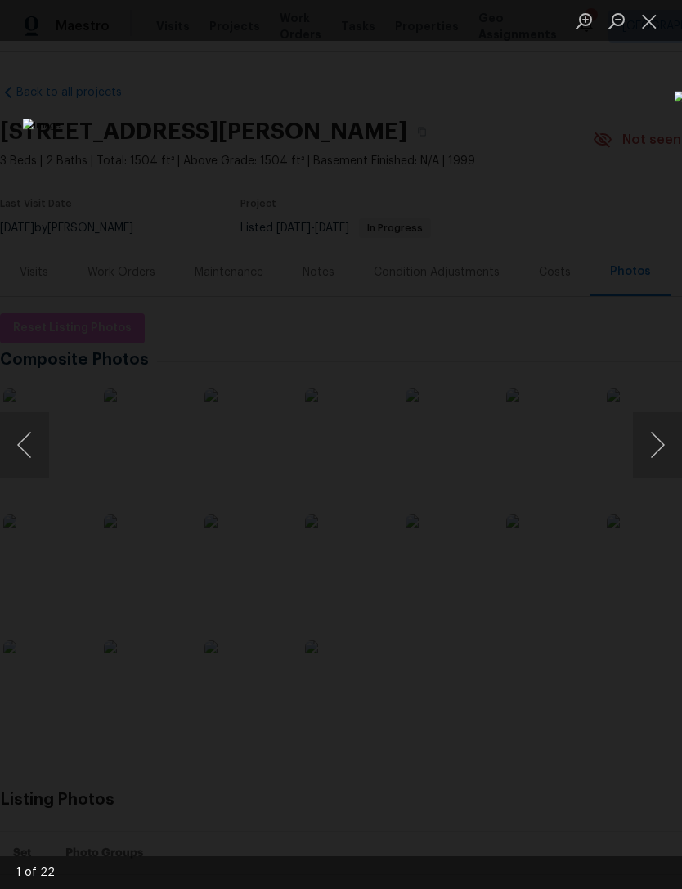
click at [676, 429] on button "Next image" at bounding box center [657, 444] width 49 height 65
click at [659, 438] on button "Next image" at bounding box center [657, 444] width 49 height 65
click at [658, 434] on button "Next image" at bounding box center [657, 444] width 49 height 65
click at [656, 425] on button "Next image" at bounding box center [657, 444] width 49 height 65
click at [659, 441] on button "Next image" at bounding box center [657, 444] width 49 height 65
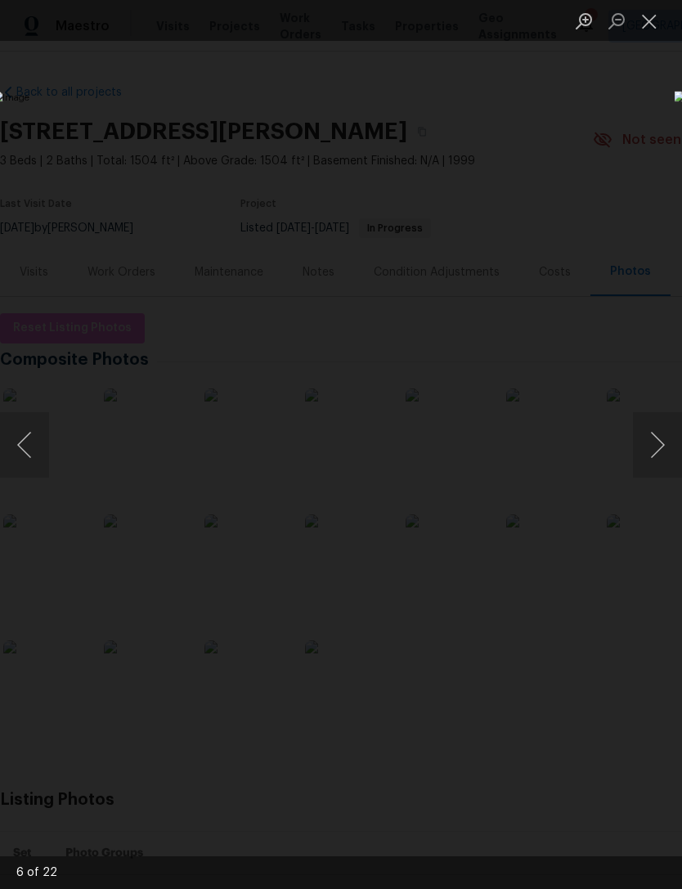
click at [662, 434] on button "Next image" at bounding box center [657, 444] width 49 height 65
click at [664, 438] on button "Next image" at bounding box center [657, 444] width 49 height 65
click at [665, 444] on button "Next image" at bounding box center [657, 444] width 49 height 65
click at [668, 444] on button "Next image" at bounding box center [657, 444] width 49 height 65
click at [673, 445] on button "Next image" at bounding box center [657, 444] width 49 height 65
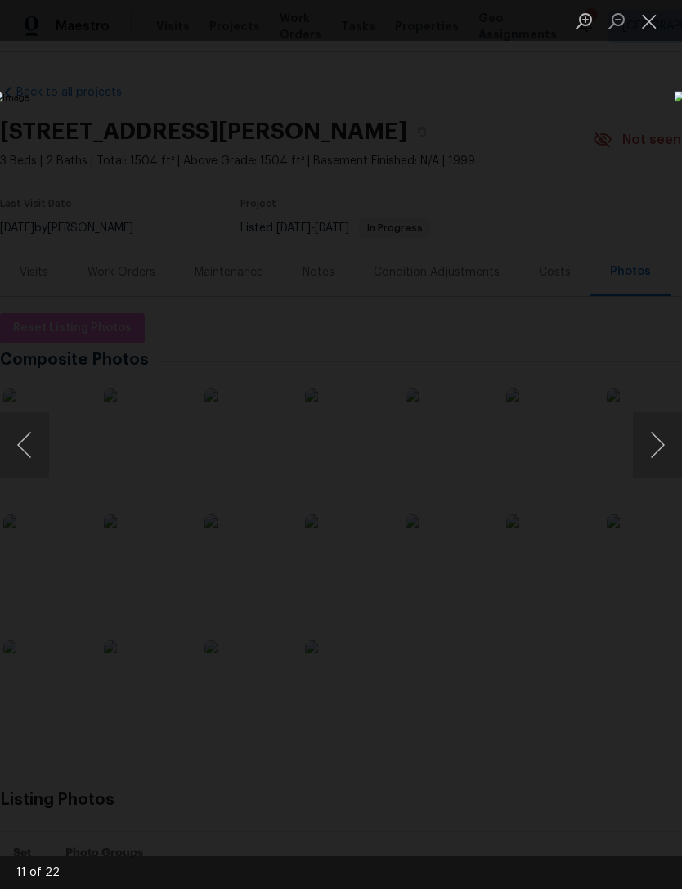
click at [669, 452] on button "Next image" at bounding box center [657, 444] width 49 height 65
click at [672, 450] on button "Next image" at bounding box center [657, 444] width 49 height 65
click at [15, 438] on button "Previous image" at bounding box center [24, 444] width 49 height 65
click at [208, 401] on img "Lightbox" at bounding box center [376, 495] width 1013 height 1319
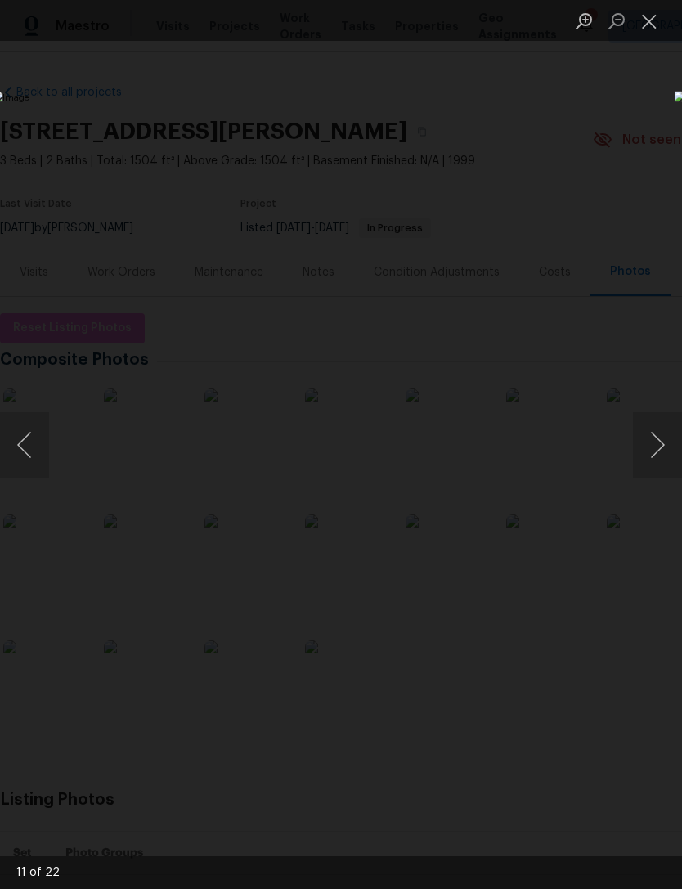
click at [655, 442] on button "Next image" at bounding box center [657, 444] width 49 height 65
click at [658, 446] on button "Next image" at bounding box center [657, 444] width 49 height 65
click at [653, 445] on button "Next image" at bounding box center [657, 444] width 49 height 65
click at [661, 445] on button "Next image" at bounding box center [657, 444] width 49 height 65
click at [662, 443] on button "Next image" at bounding box center [657, 444] width 49 height 65
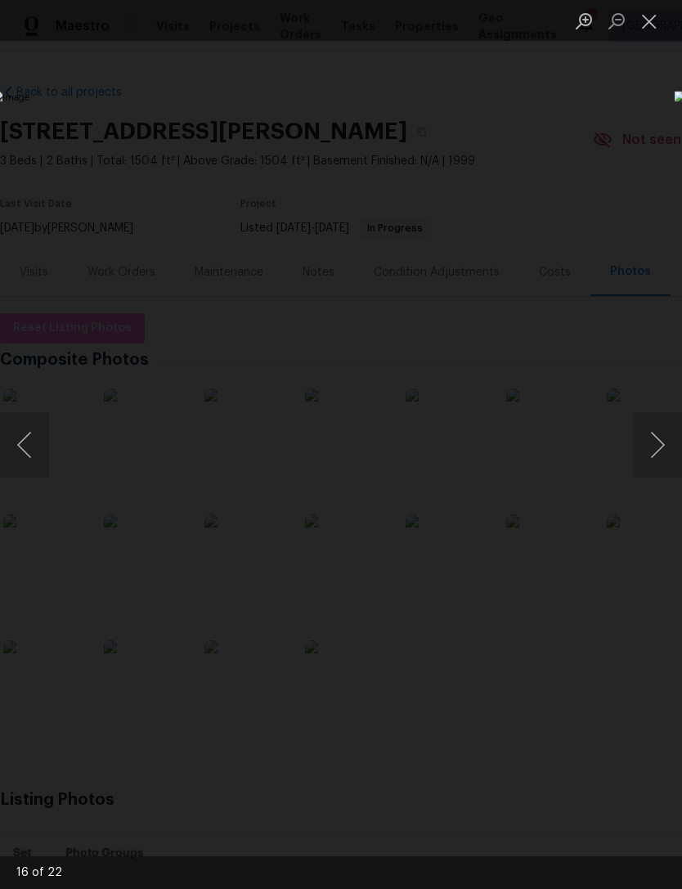
click at [664, 450] on button "Next image" at bounding box center [657, 444] width 49 height 65
click at [666, 448] on button "Next image" at bounding box center [657, 444] width 49 height 65
click at [673, 441] on button "Next image" at bounding box center [657, 444] width 49 height 65
click at [660, 447] on button "Next image" at bounding box center [657, 444] width 49 height 65
click at [662, 451] on button "Next image" at bounding box center [657, 444] width 49 height 65
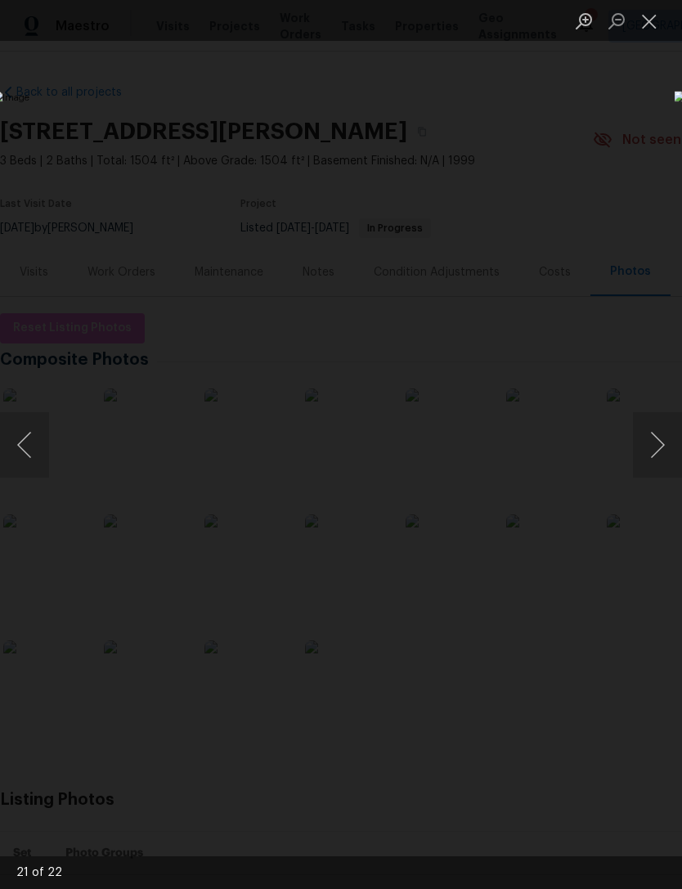
click at [662, 455] on button "Next image" at bounding box center [657, 444] width 49 height 65
click at [662, 461] on button "Next image" at bounding box center [657, 444] width 49 height 65
click at [657, 16] on button "Close lightbox" at bounding box center [649, 21] width 33 height 29
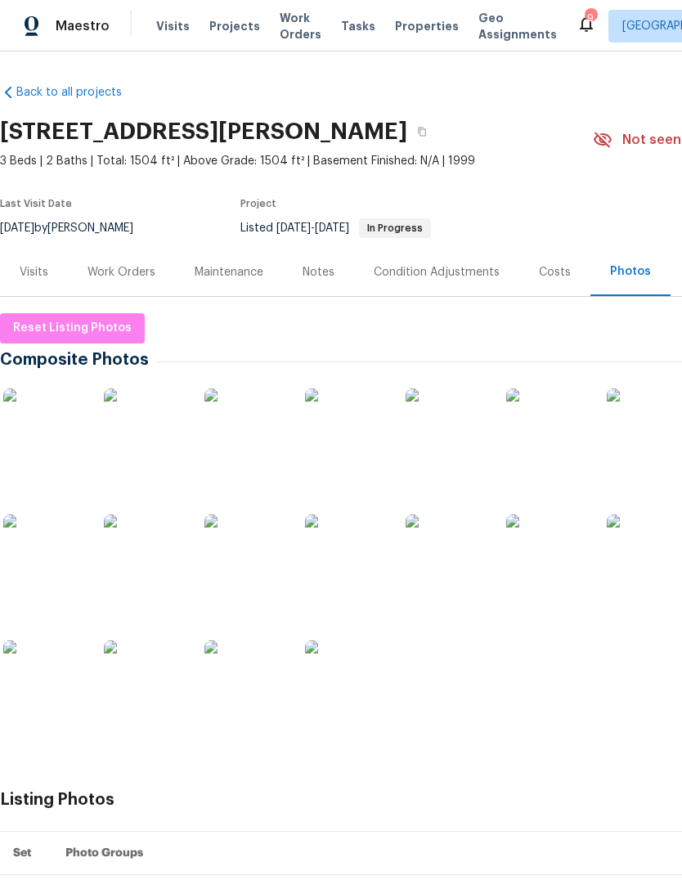
click at [395, 32] on span "Properties" at bounding box center [427, 26] width 64 height 16
